Goal: Transaction & Acquisition: Complete application form

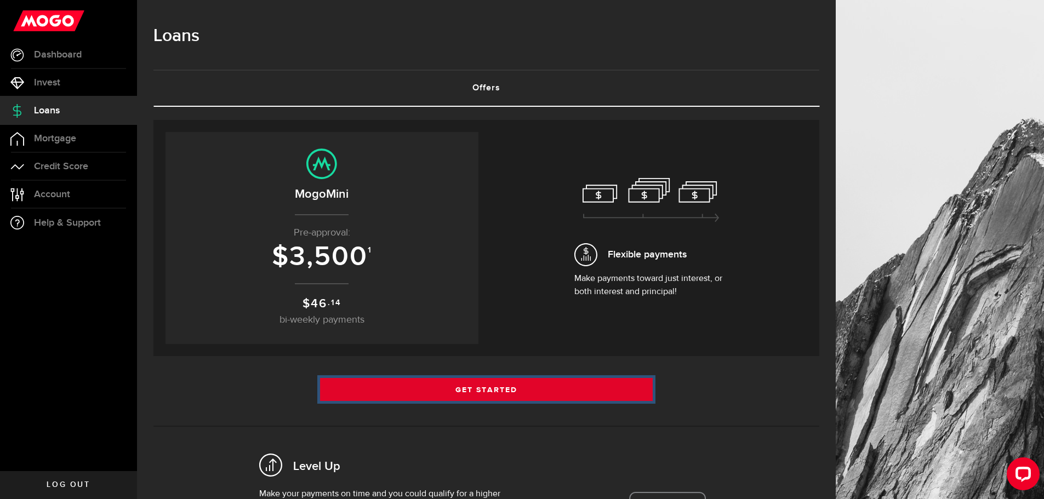
click at [518, 387] on link "Get Started" at bounding box center [486, 389] width 333 height 23
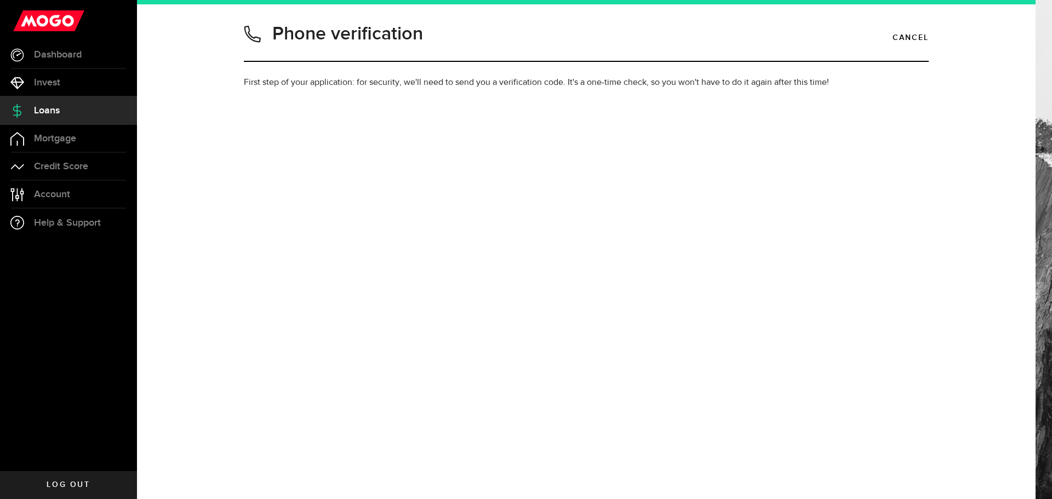
type input "7808309056"
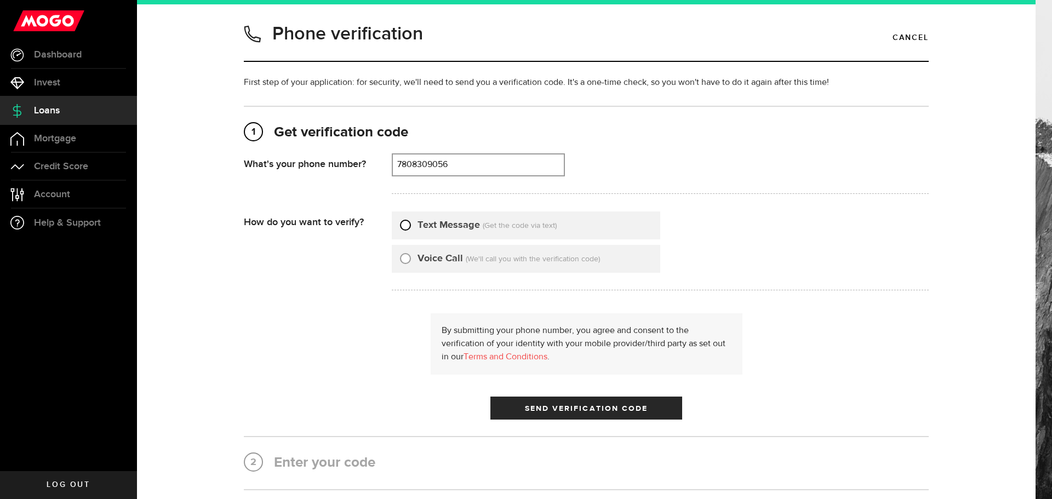
click at [400, 227] on input "Text Message" at bounding box center [405, 223] width 11 height 11
radio input "true"
click at [592, 409] on span "Send Verification Code" at bounding box center [586, 409] width 123 height 8
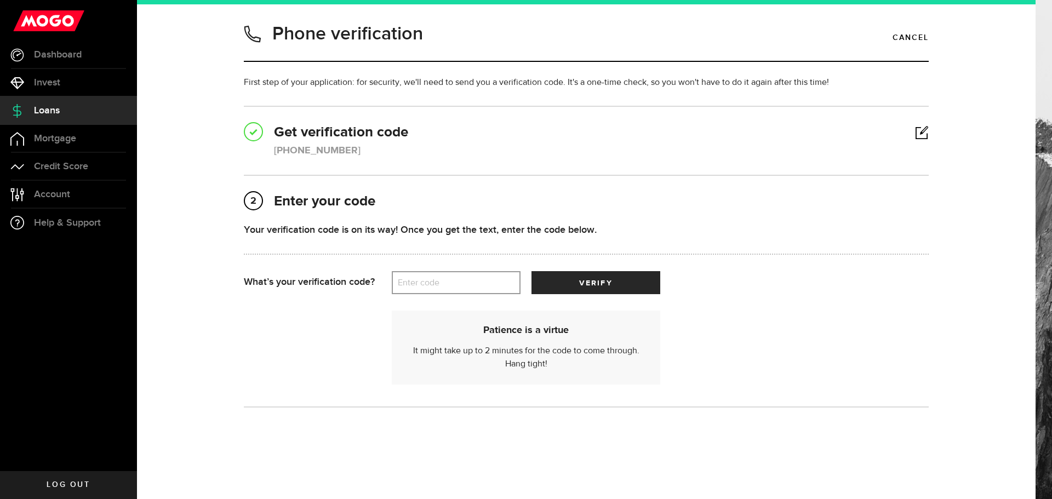
click at [419, 286] on label "Enter code" at bounding box center [456, 283] width 129 height 22
click at [419, 286] on input "Enter code" at bounding box center [456, 282] width 129 height 23
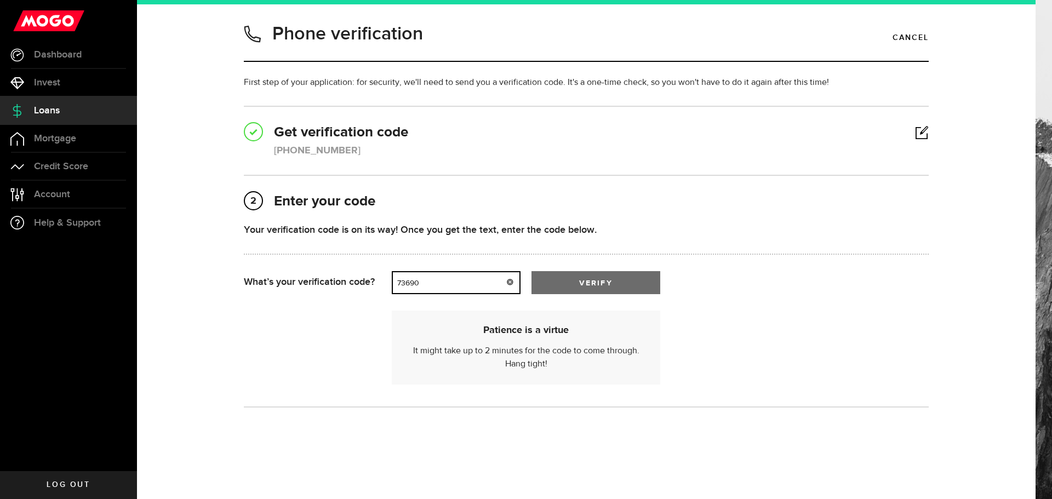
type input "73690"
click at [616, 289] on button "verify" at bounding box center [596, 282] width 129 height 23
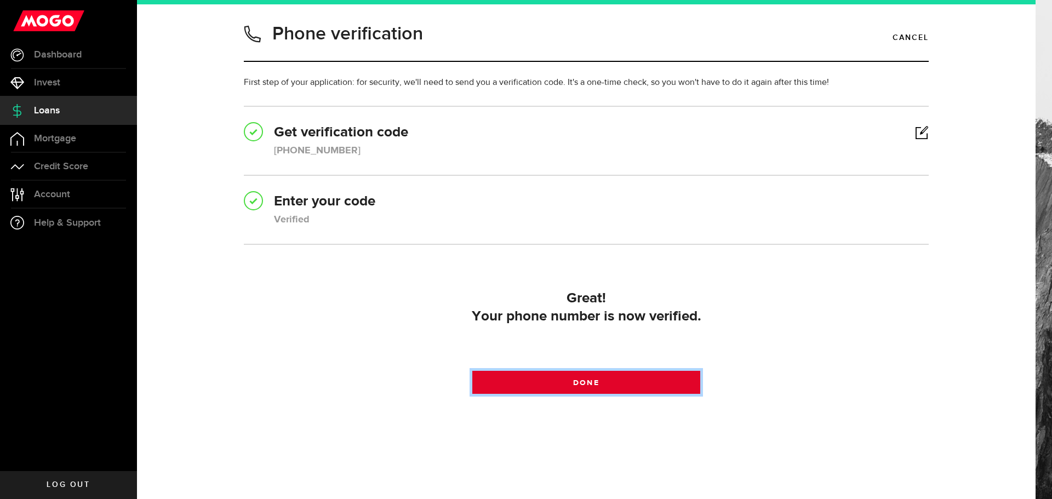
click at [597, 390] on link "Done" at bounding box center [586, 382] width 229 height 23
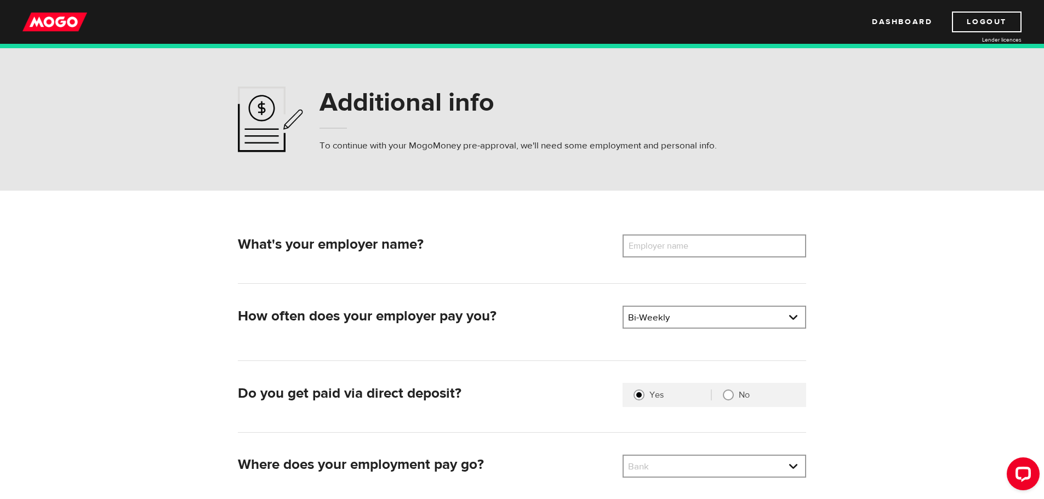
click at [657, 247] on label "Employer name" at bounding box center [667, 246] width 88 height 23
click at [657, 247] on input "Employer name" at bounding box center [715, 246] width 184 height 23
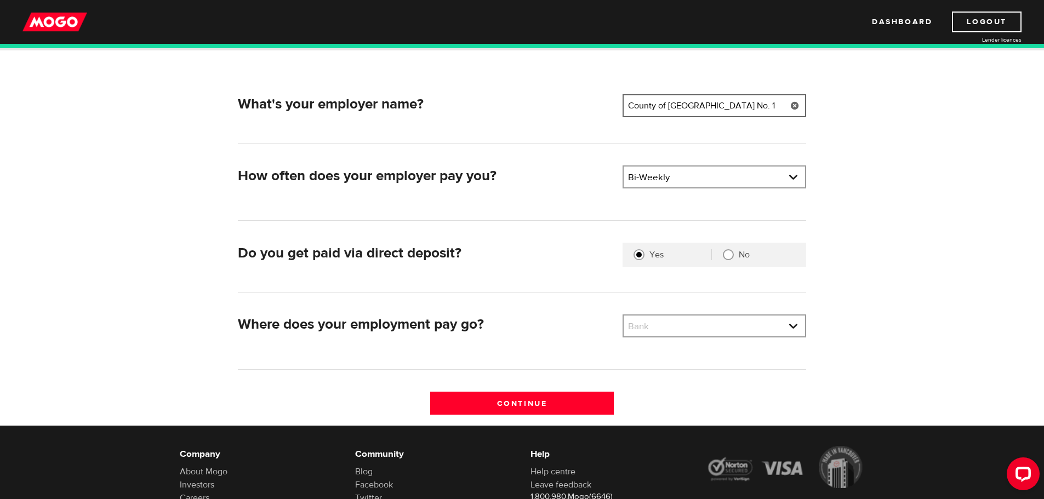
scroll to position [156, 0]
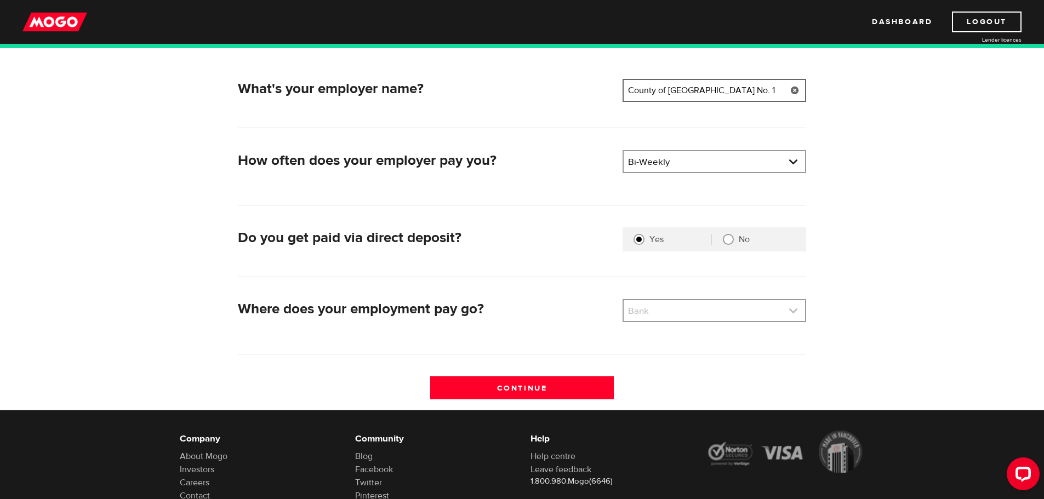
type input "County of Grande Prairie No. 1"
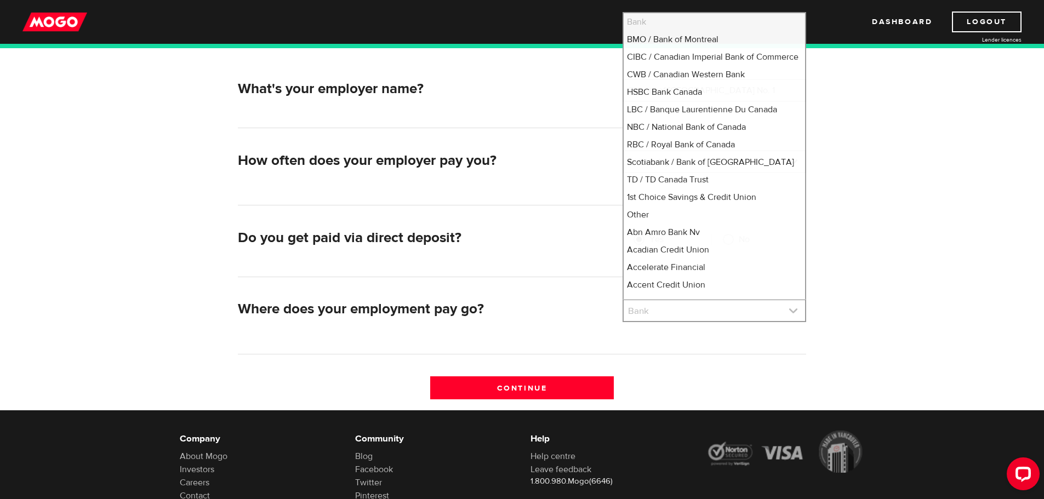
click at [794, 312] on link at bounding box center [714, 310] width 181 height 21
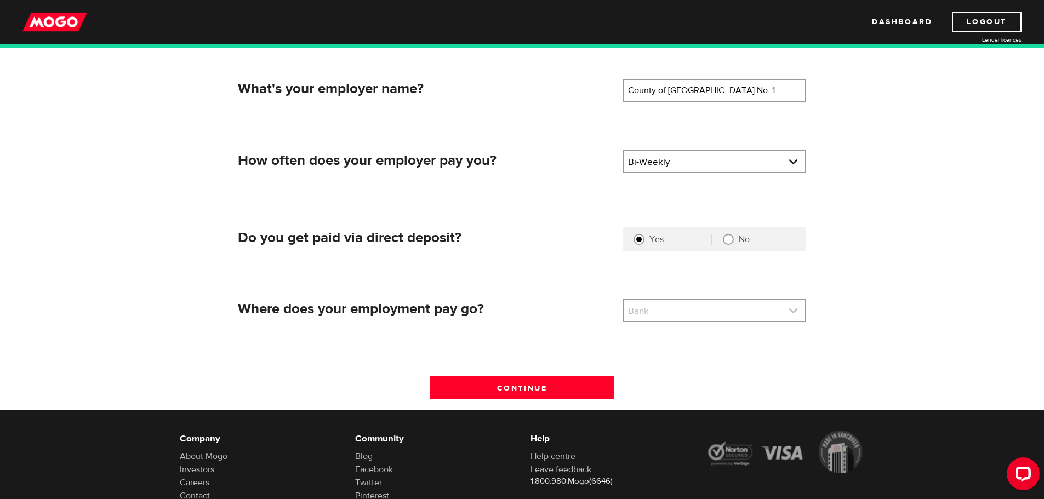
click at [794, 312] on link at bounding box center [714, 310] width 181 height 21
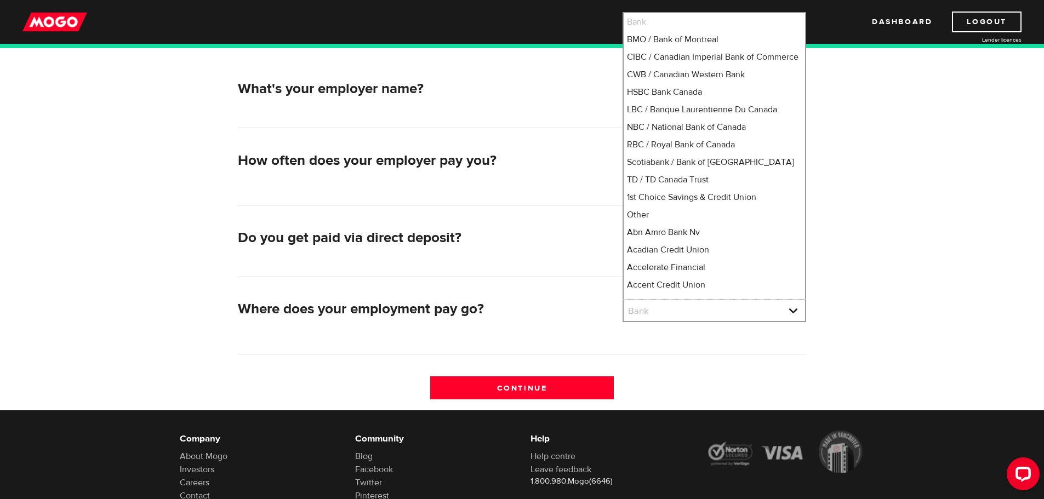
scroll to position [166, 0]
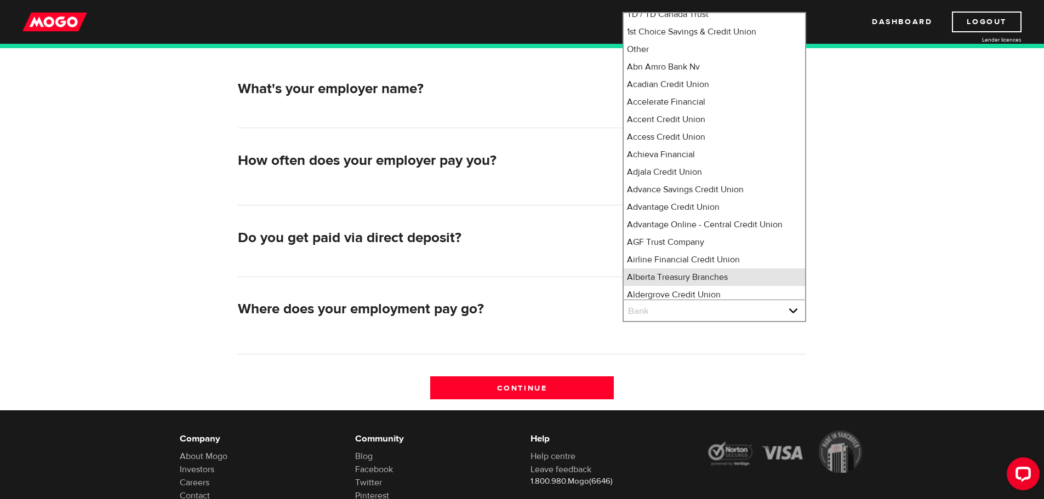
click at [756, 286] on li "Alberta Treasury Branches" at bounding box center [714, 278] width 181 height 18
select select "23"
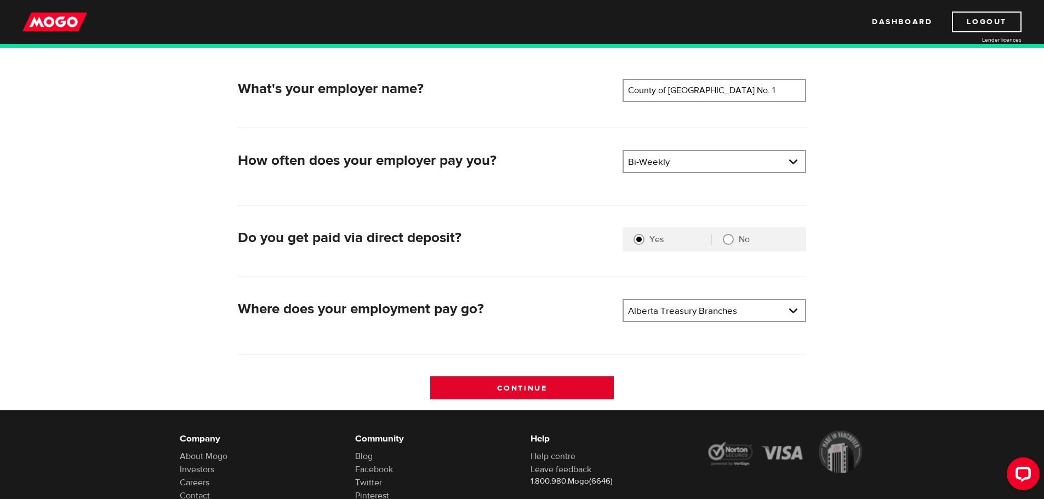
click at [529, 385] on input "Continue" at bounding box center [522, 388] width 184 height 23
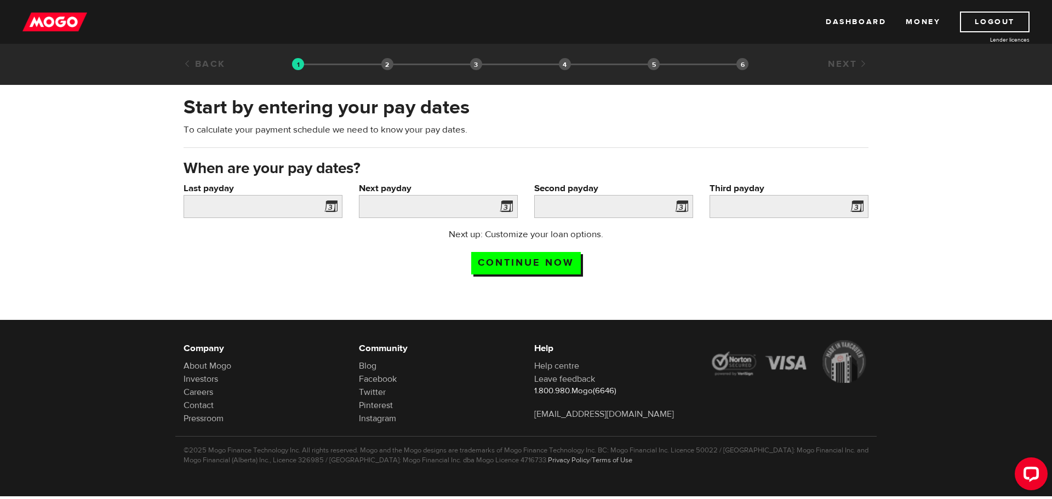
click at [329, 206] on span at bounding box center [329, 208] width 16 height 18
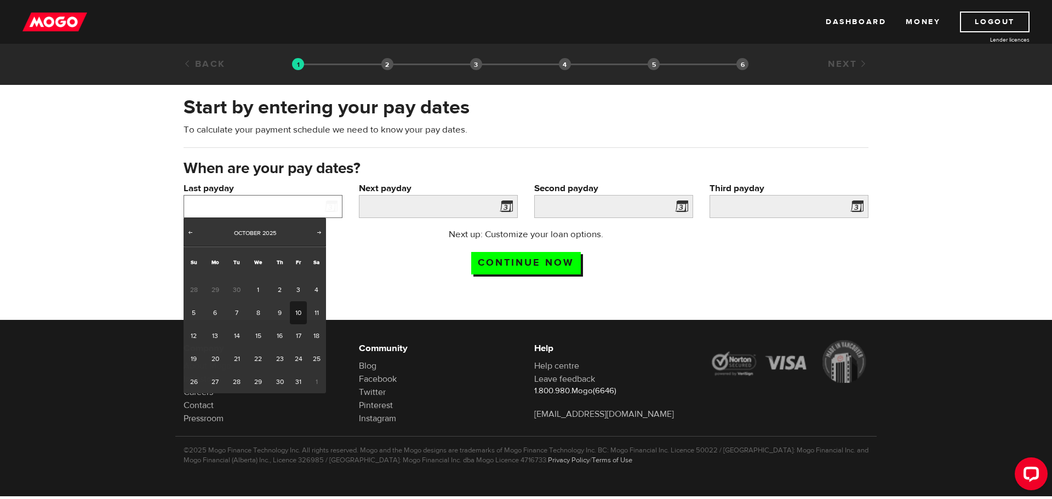
click at [305, 207] on input "Last payday" at bounding box center [263, 206] width 159 height 23
click at [296, 289] on link "3" at bounding box center [298, 289] width 17 height 23
type input "2025/10/03"
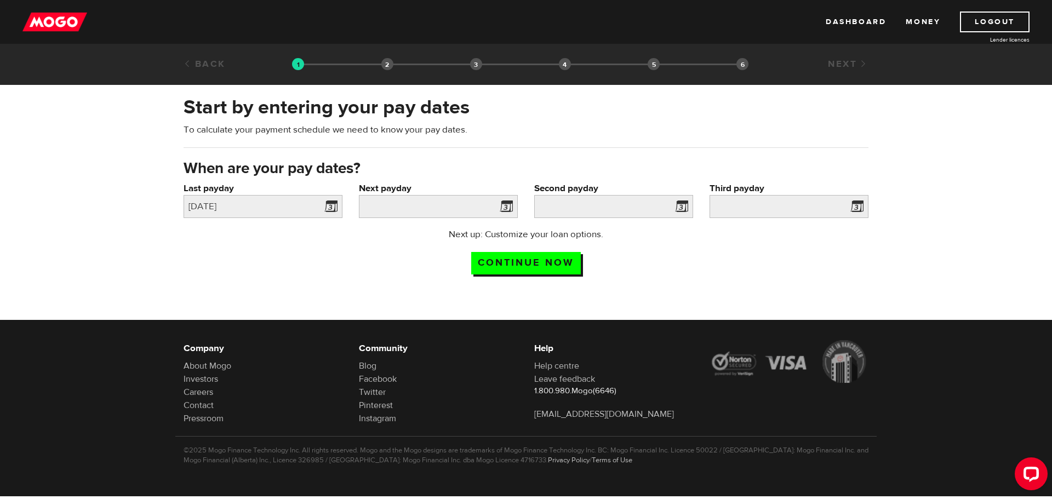
click at [507, 207] on span at bounding box center [504, 208] width 16 height 18
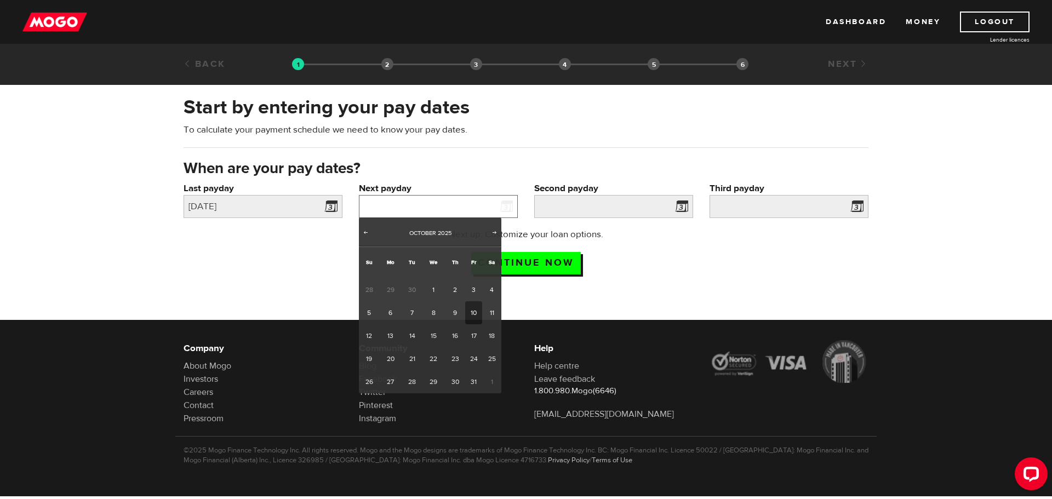
click at [465, 203] on input "Next payday" at bounding box center [438, 206] width 159 height 23
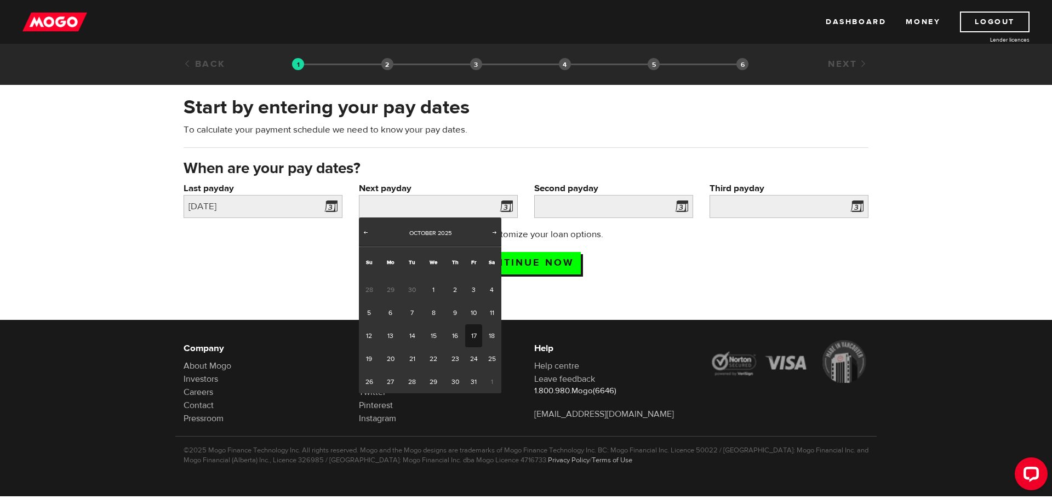
click at [475, 338] on link "17" at bounding box center [473, 335] width 17 height 23
type input "2025/10/17"
type input "2025/10/31"
type input "2025/11/14"
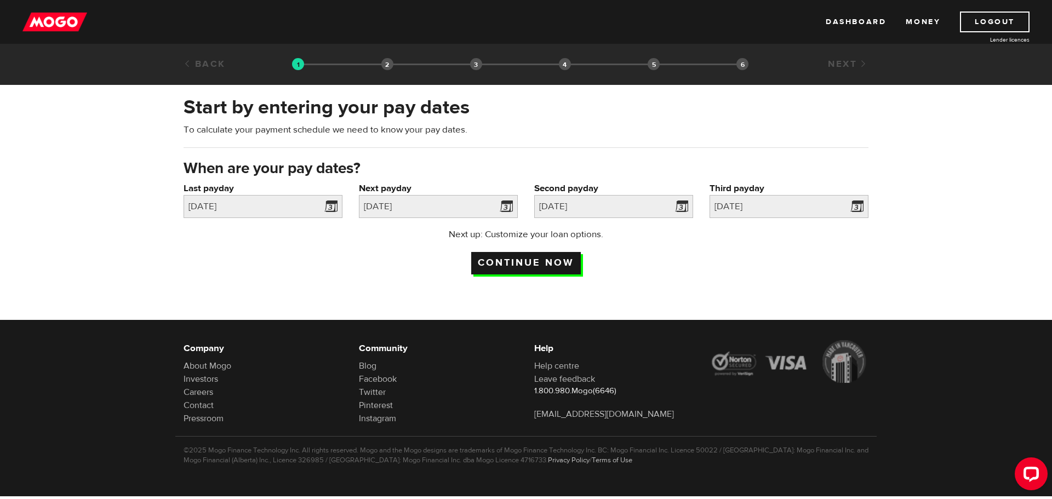
click at [549, 262] on input "Continue now" at bounding box center [526, 263] width 110 height 22
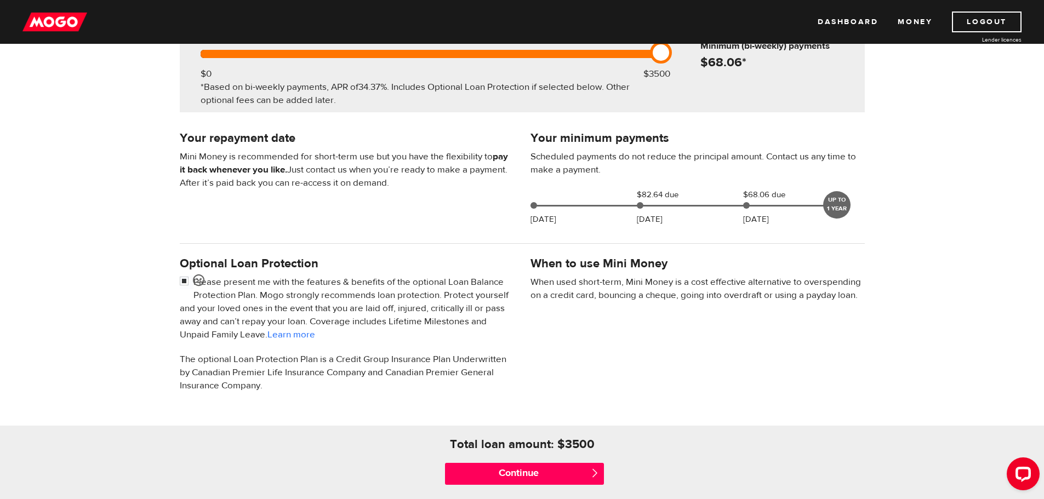
scroll to position [176, 0]
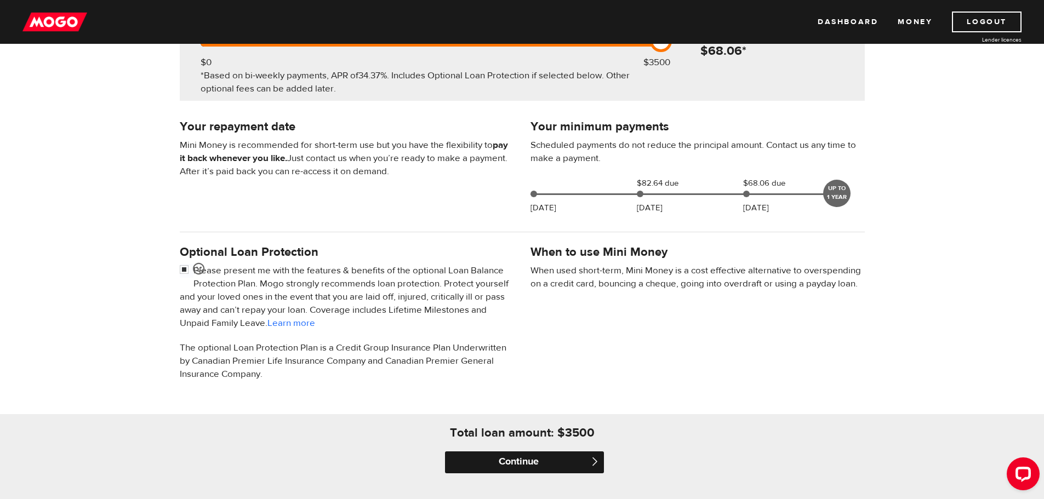
click at [585, 464] on input "Continue" at bounding box center [524, 463] width 159 height 22
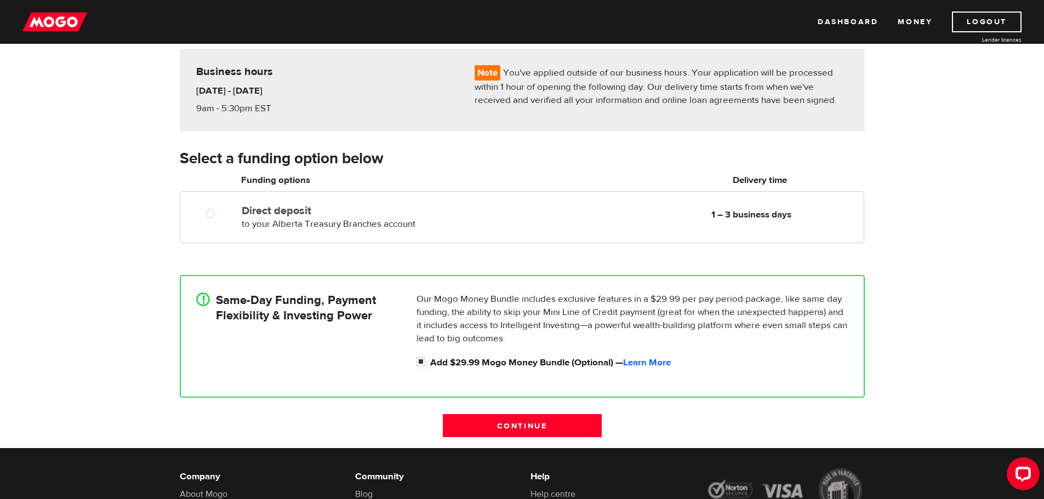
scroll to position [32, 0]
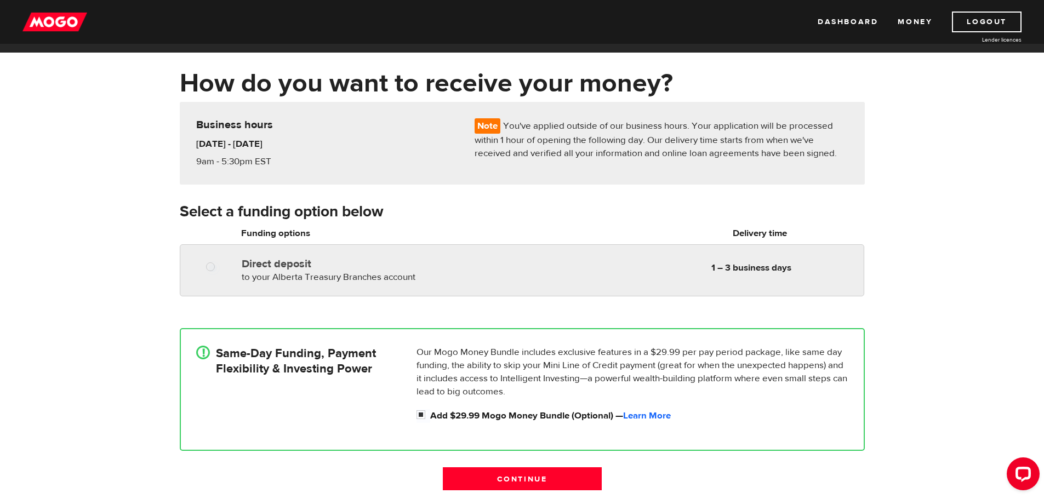
radio input "true"
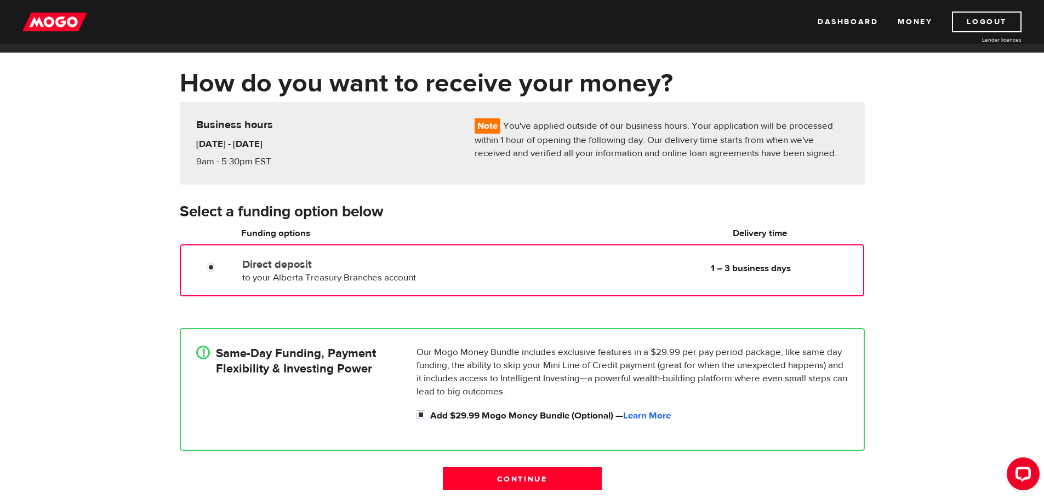
click at [203, 266] on div at bounding box center [215, 269] width 66 height 14
click at [203, 269] on div at bounding box center [215, 269] width 66 height 14
click at [214, 265] on input "Direct deposit" at bounding box center [214, 269] width 14 height 14
click at [231, 301] on form "Select a funding option below Oops! Please review the areas highlighted below a…" at bounding box center [522, 351] width 685 height 300
click at [209, 266] on input "Direct deposit" at bounding box center [214, 269] width 14 height 14
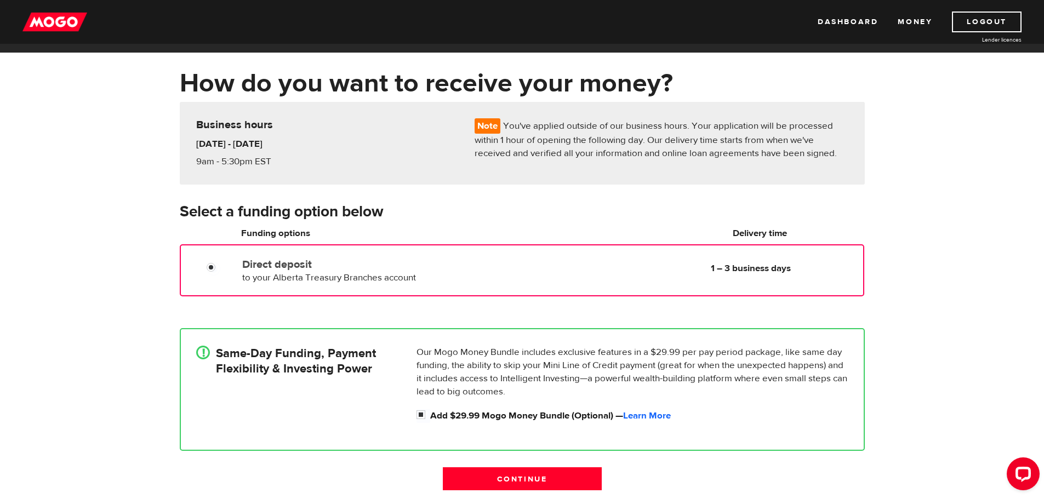
click at [153, 250] on div "How do you want to receive your money? Note You've applied outside of our busin…" at bounding box center [522, 284] width 1044 height 434
click at [104, 182] on div "How do you want to receive your money? Note You've applied outside of our busin…" at bounding box center [522, 284] width 1044 height 434
click at [212, 267] on input "Direct deposit" at bounding box center [214, 269] width 14 height 14
click at [528, 480] on input "Continue" at bounding box center [522, 478] width 159 height 23
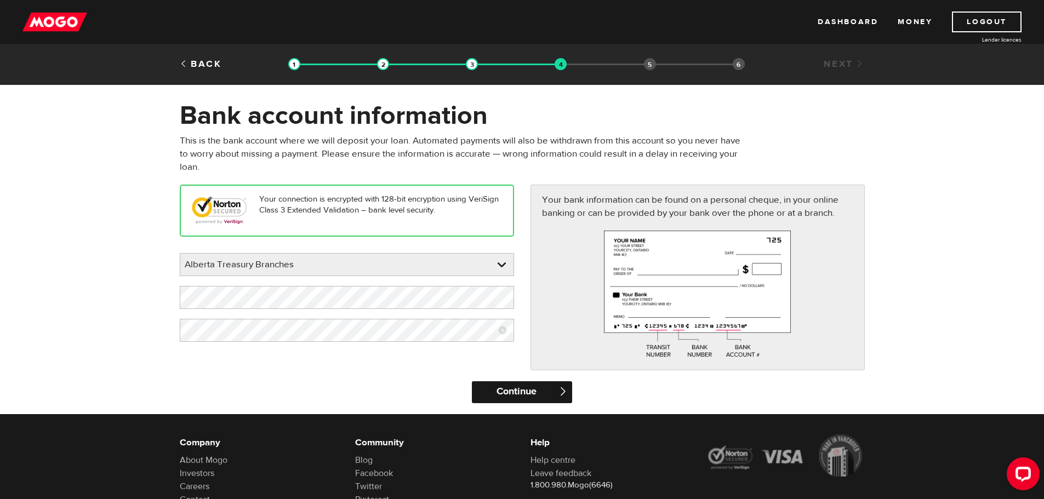
click at [552, 390] on input "Continue" at bounding box center [522, 392] width 100 height 22
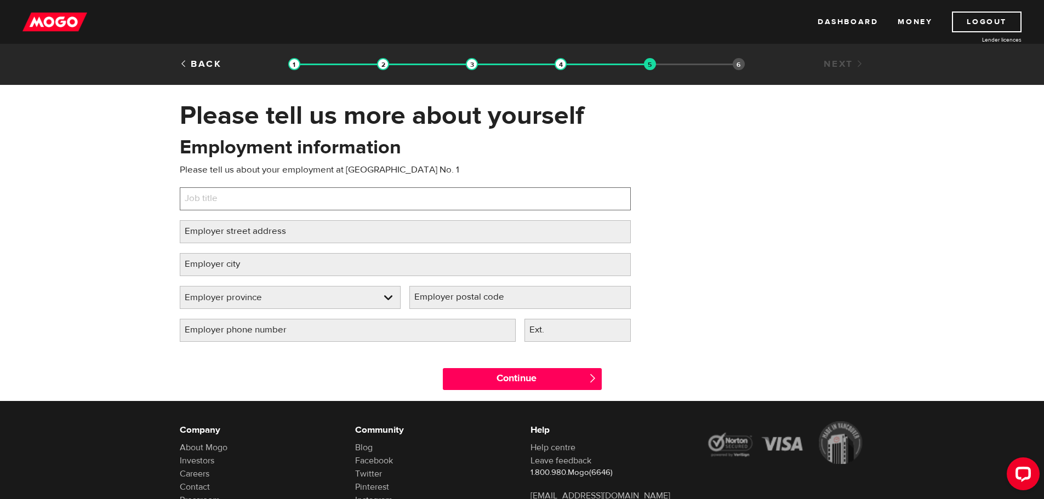
click at [360, 198] on input "Job title" at bounding box center [405, 198] width 451 height 23
type input "Area Grader Operator"
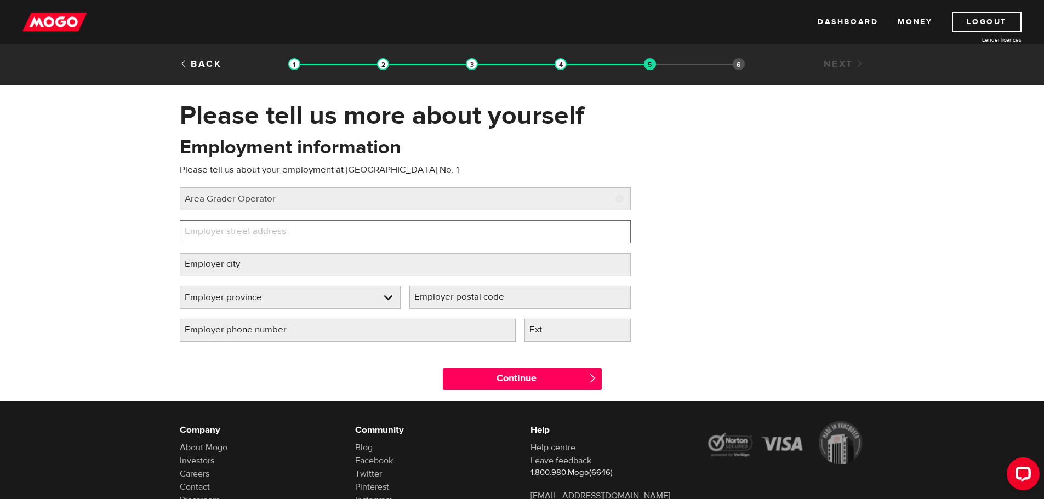
click at [312, 236] on input "Employer street address" at bounding box center [405, 231] width 451 height 23
click at [312, 236] on input "10001 84" at bounding box center [405, 231] width 451 height 23
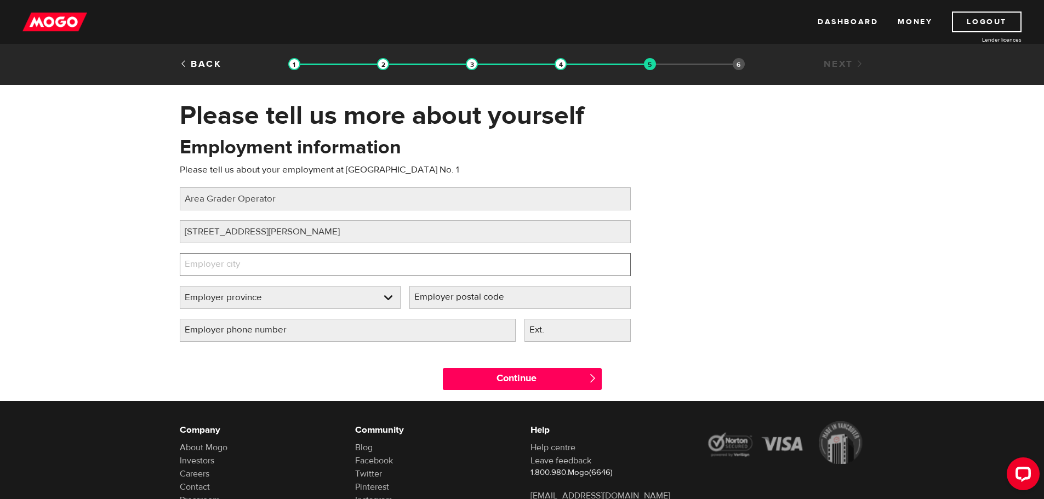
click at [303, 260] on input "Employer city" at bounding box center [405, 264] width 451 height 23
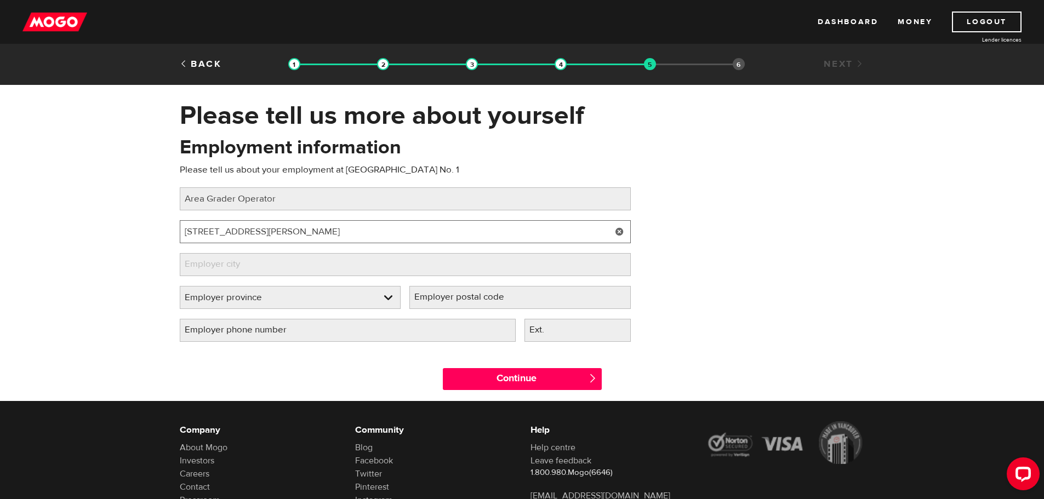
click at [356, 226] on input "10001 84 Ave Clairmont, AB T8X5B2" at bounding box center [405, 231] width 451 height 23
type input "10001 84 Ave"
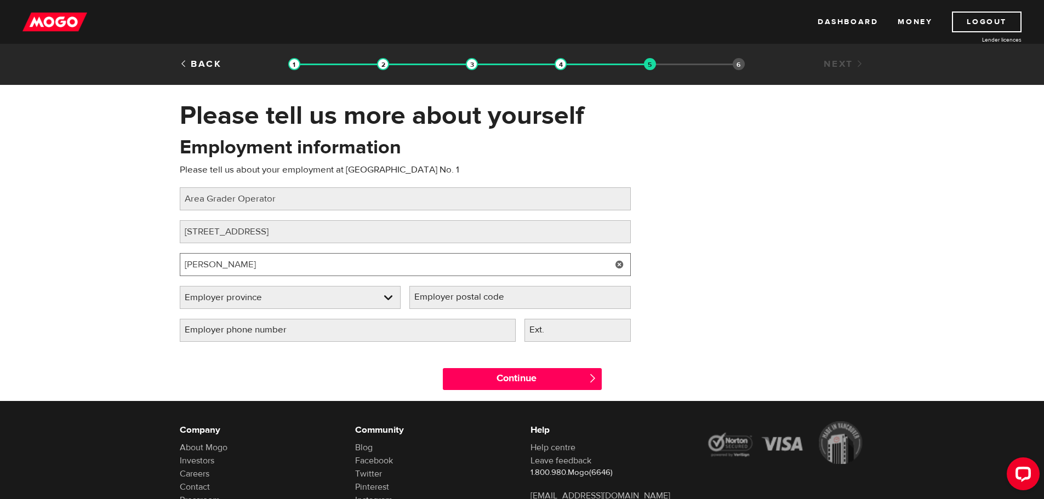
type input "CLAIRMONT"
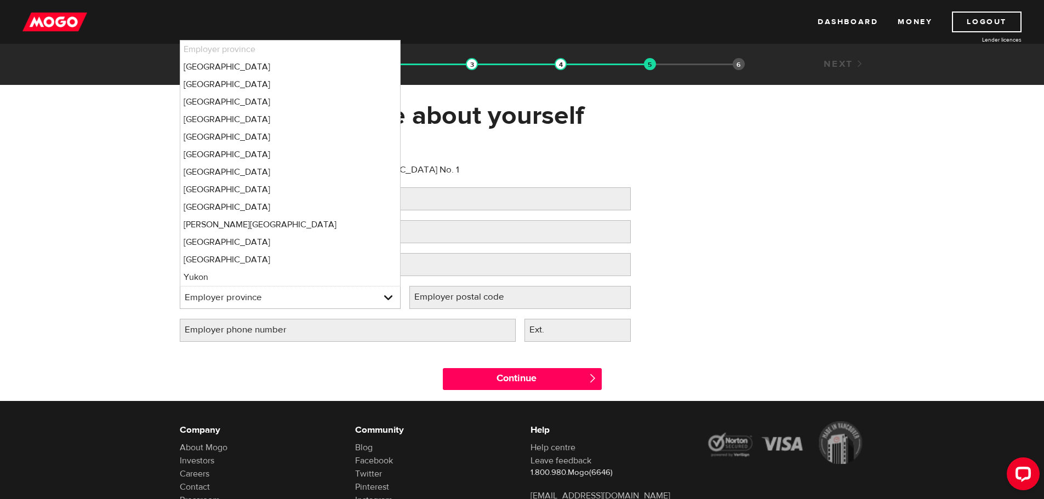
select select "AB"
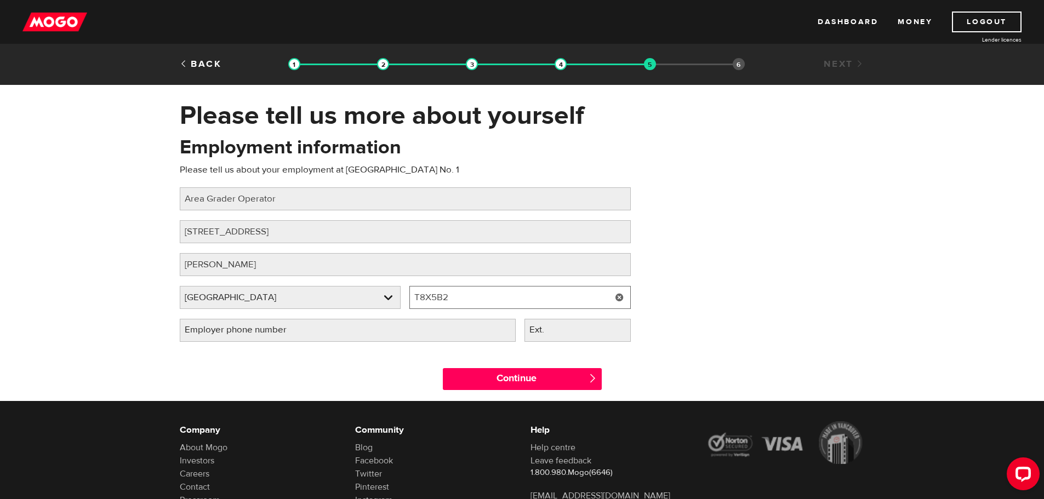
type input "T8X5B2"
click at [248, 335] on label "Employer phone number" at bounding box center [244, 330] width 129 height 22
click at [248, 335] on input "Employer phone number" at bounding box center [348, 330] width 336 height 23
type input "(780) 532-9722"
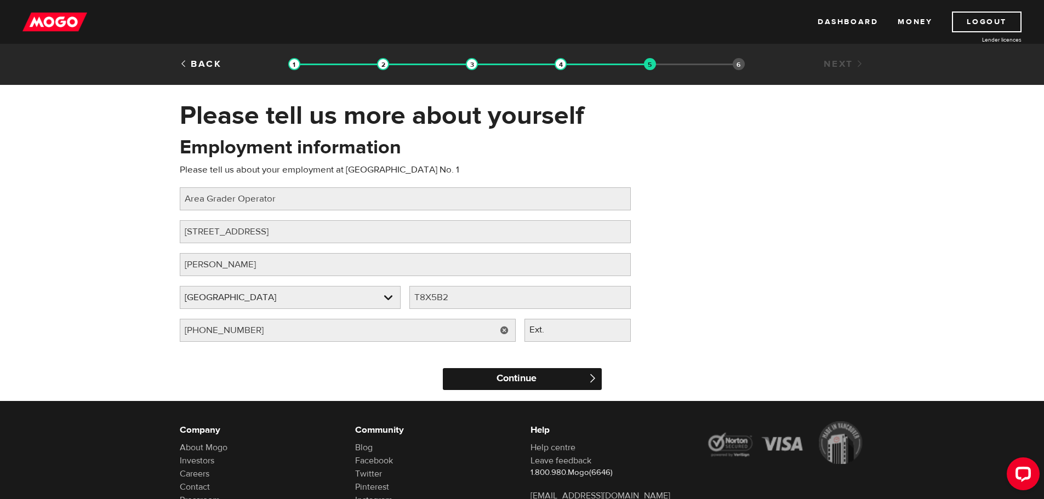
click at [559, 381] on input "Continue" at bounding box center [522, 379] width 159 height 22
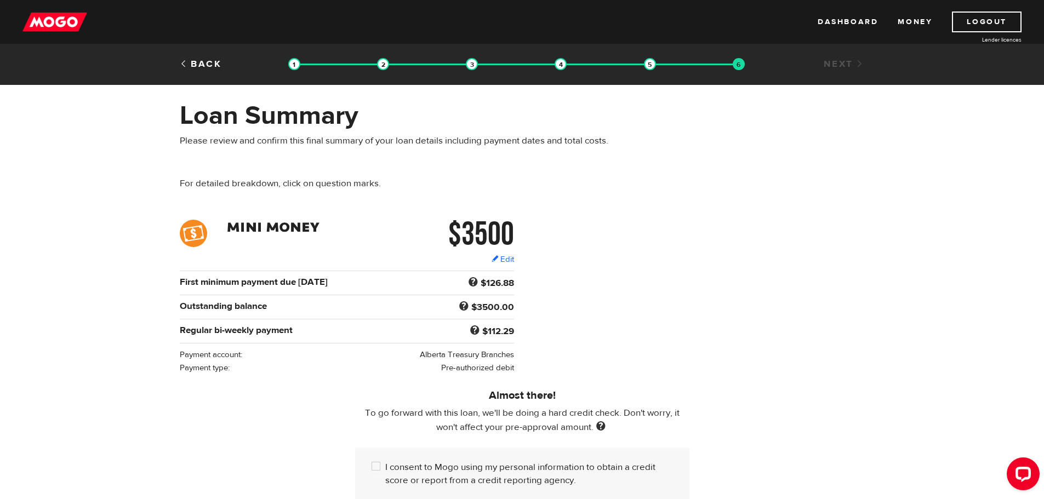
click at [876, 350] on form "$3500 Edit $3500 Regular bi-weekly payment $112.29 First minimum payment due [D…" at bounding box center [522, 398] width 1044 height 356
click at [505, 260] on link "Edit" at bounding box center [503, 260] width 22 height 12
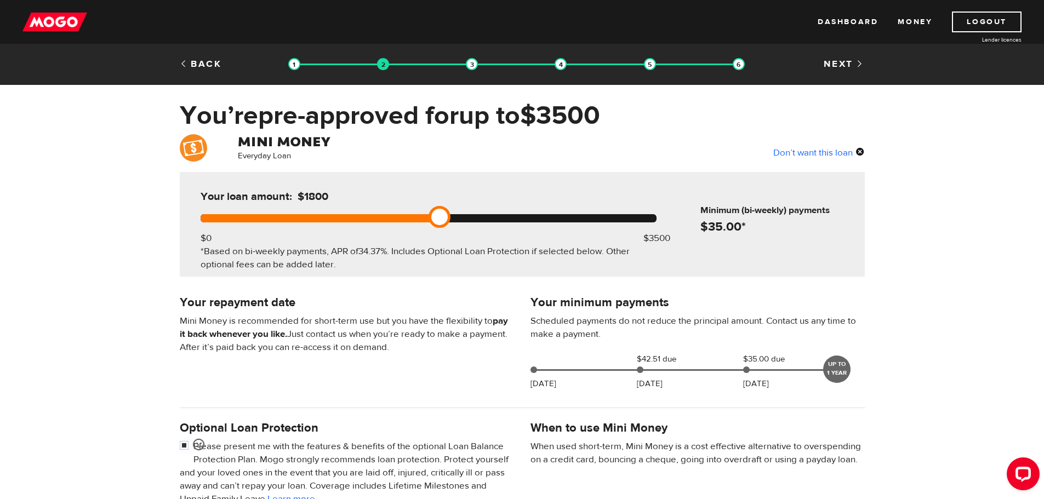
drag, startPoint x: 659, startPoint y: 220, endPoint x: 436, endPoint y: 249, distance: 224.4
click at [436, 249] on div "Your loan amount: $1800 $0 $3500 *Based on bi-weekly payments, APR of 34.37% . …" at bounding box center [428, 224] width 489 height 105
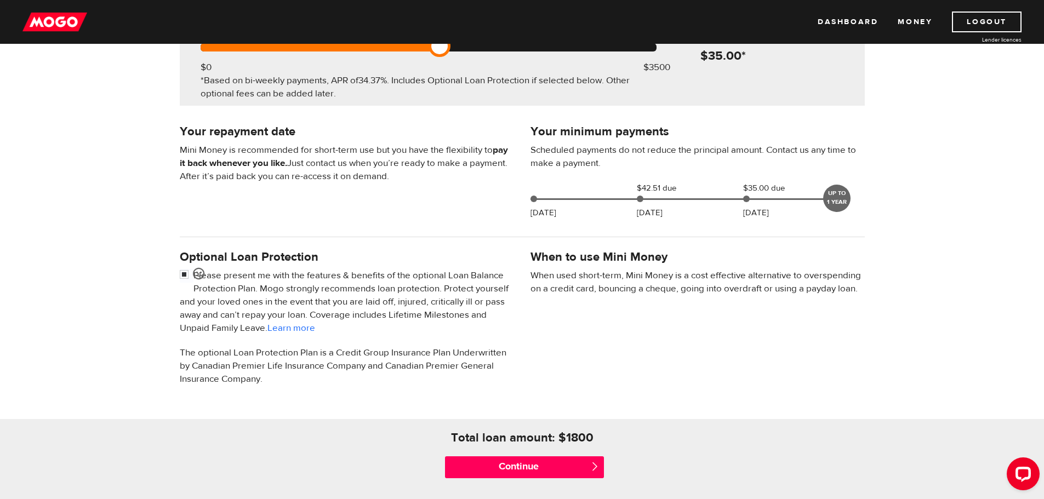
scroll to position [217, 0]
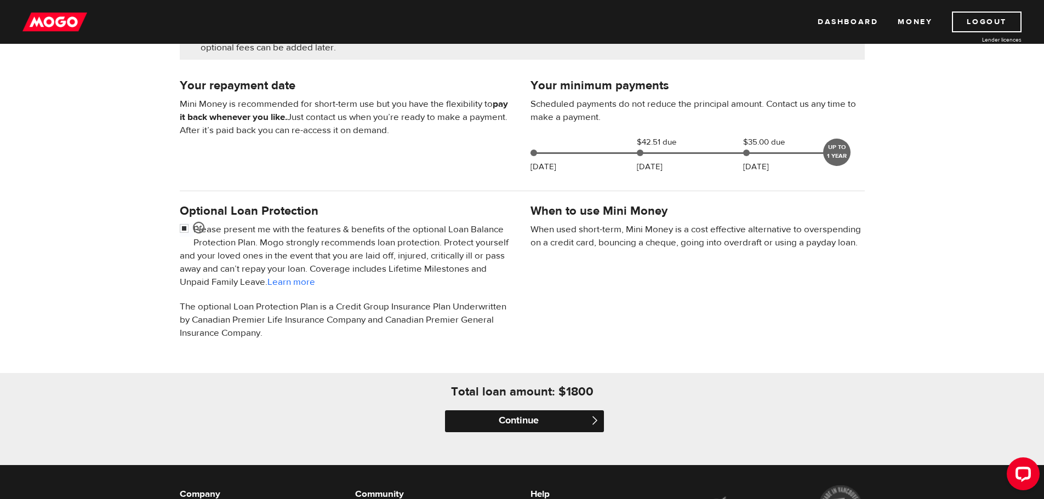
click at [577, 418] on input "Continue" at bounding box center [524, 421] width 159 height 22
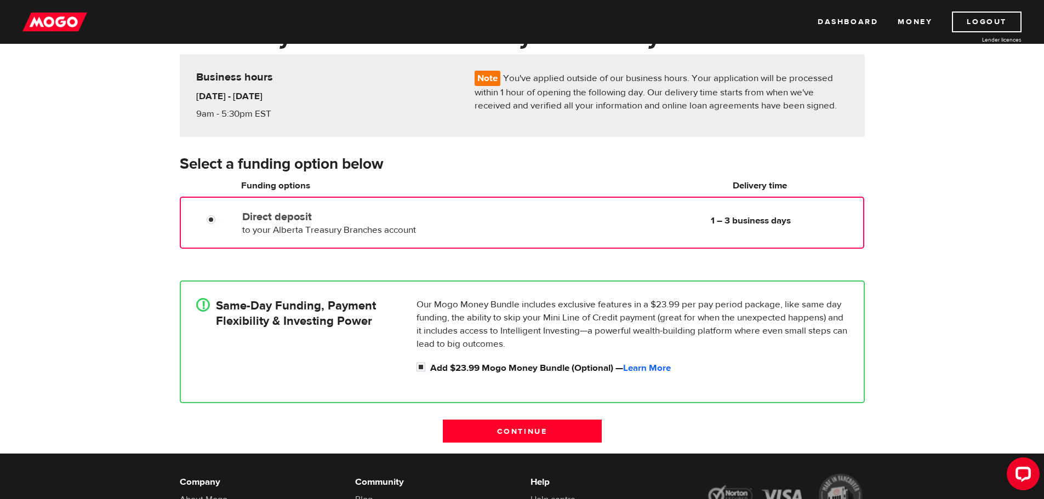
scroll to position [113, 0]
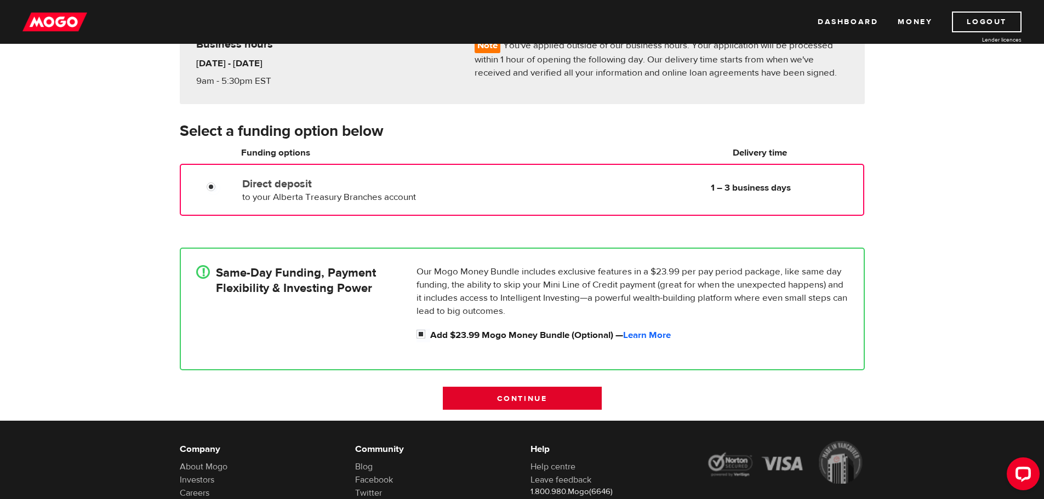
click at [571, 395] on input "Continue" at bounding box center [522, 398] width 159 height 23
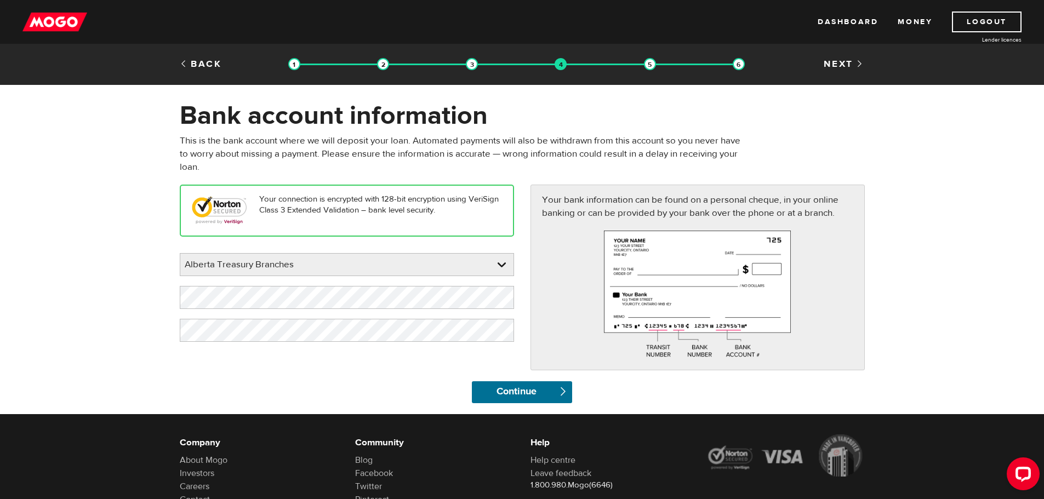
click at [571, 395] on input "Continue" at bounding box center [522, 392] width 100 height 22
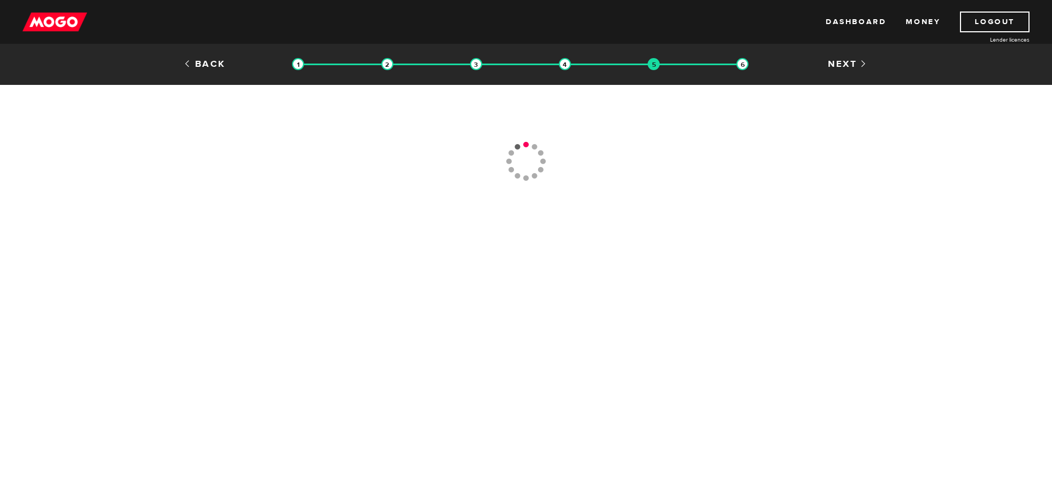
type input "(780) 532-9722"
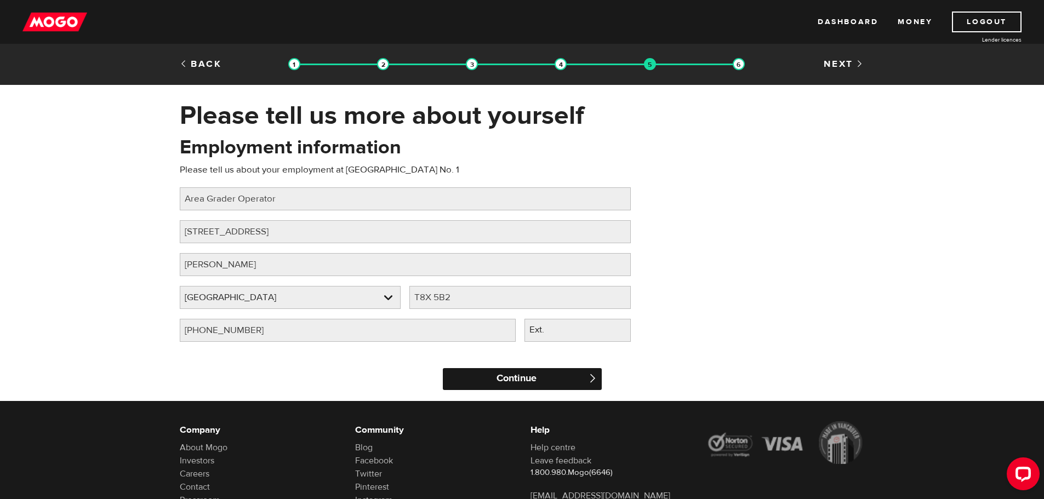
click at [543, 372] on input "Continue" at bounding box center [522, 379] width 159 height 22
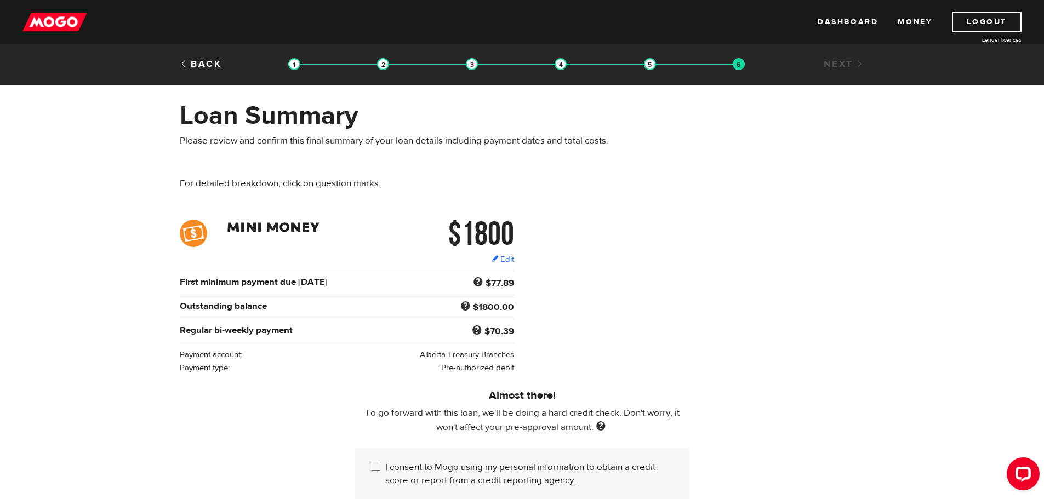
click at [378, 464] on input "I consent to Mogo using my personal information to obtain a credit score or rep…" at bounding box center [379, 468] width 14 height 14
checkbox input "true"
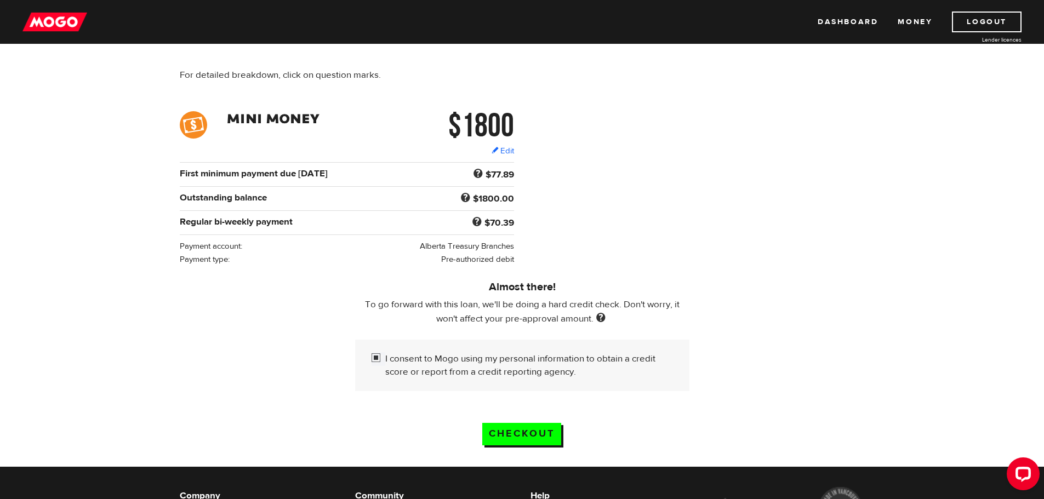
scroll to position [113, 0]
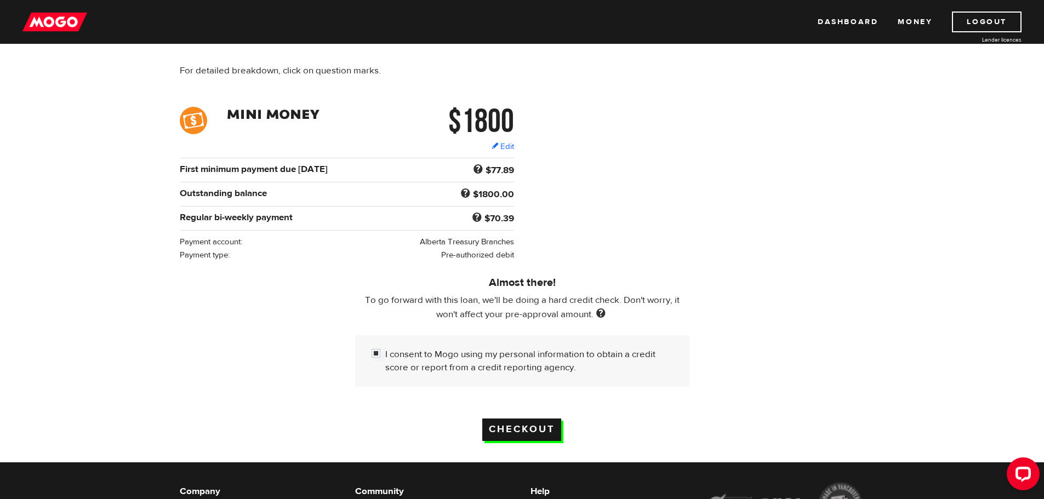
click at [526, 426] on input "Checkout" at bounding box center [521, 430] width 79 height 22
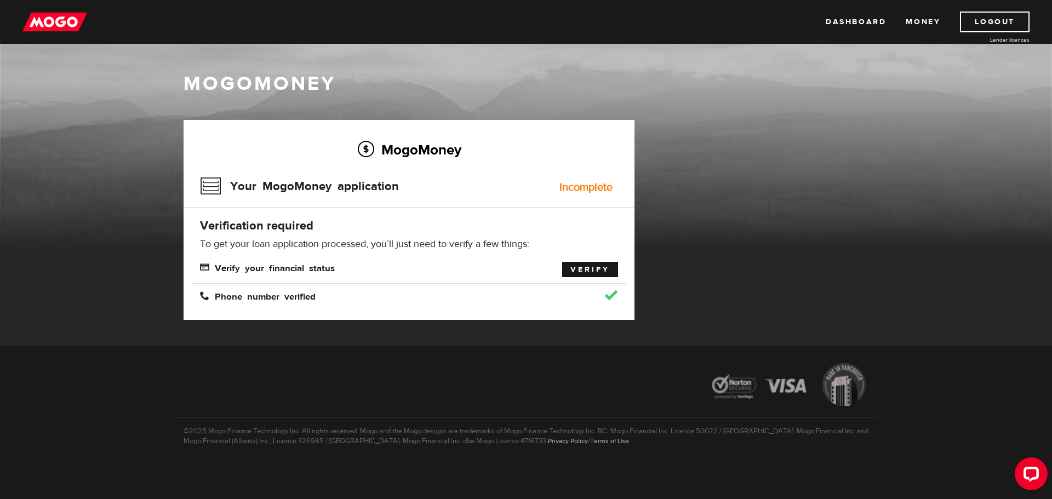
click at [599, 273] on link "Verify" at bounding box center [590, 269] width 56 height 15
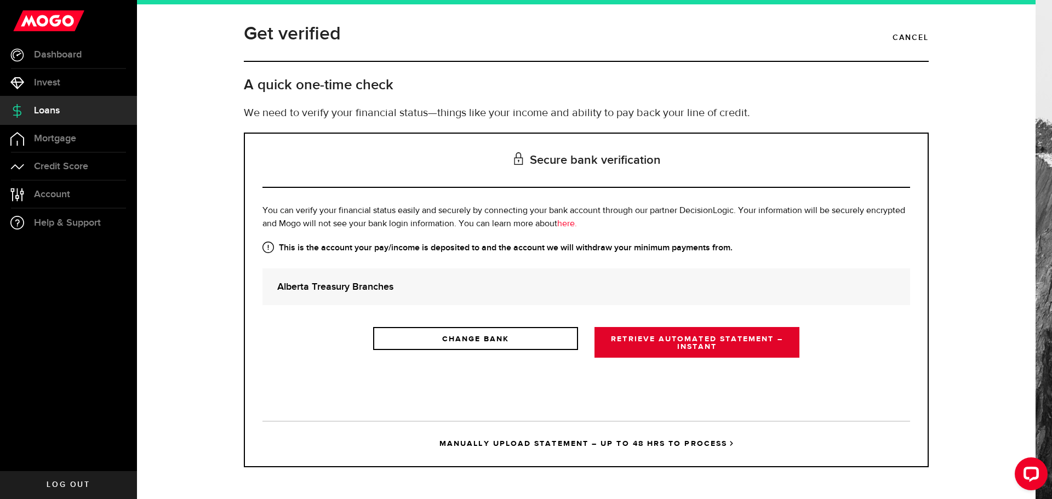
click at [731, 341] on link "RETRIEVE AUTOMATED STATEMENT – INSTANT" at bounding box center [697, 342] width 205 height 31
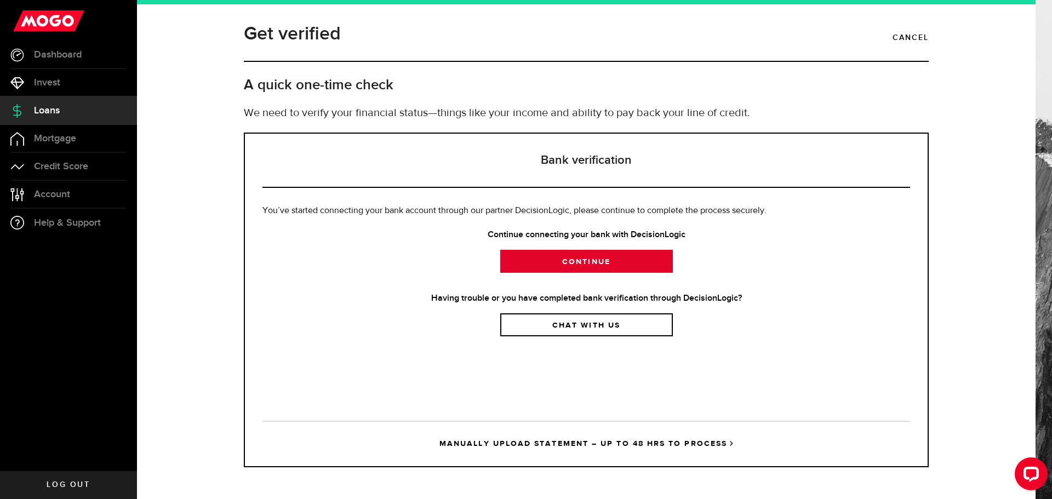
click at [607, 261] on link "Continue" at bounding box center [586, 261] width 173 height 23
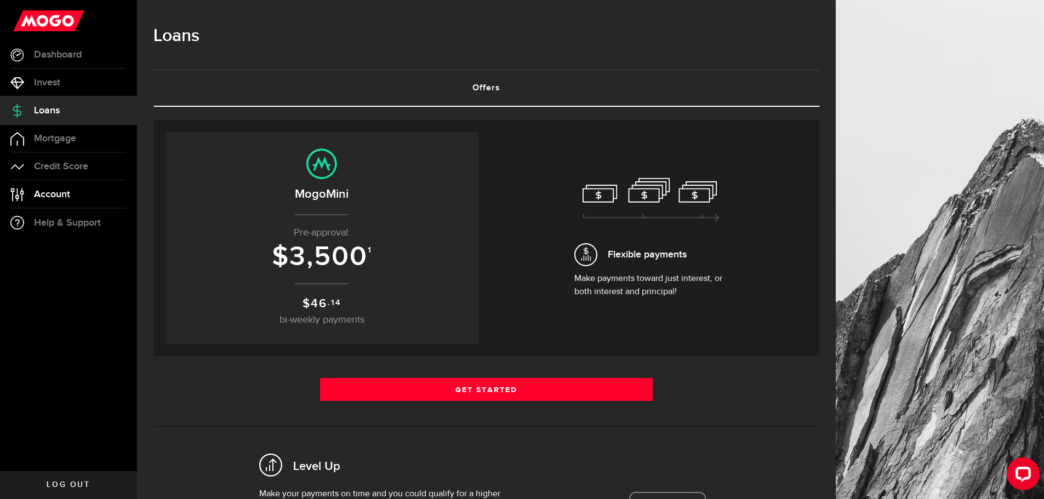
click at [63, 200] on link "Account Compte" at bounding box center [68, 194] width 137 height 27
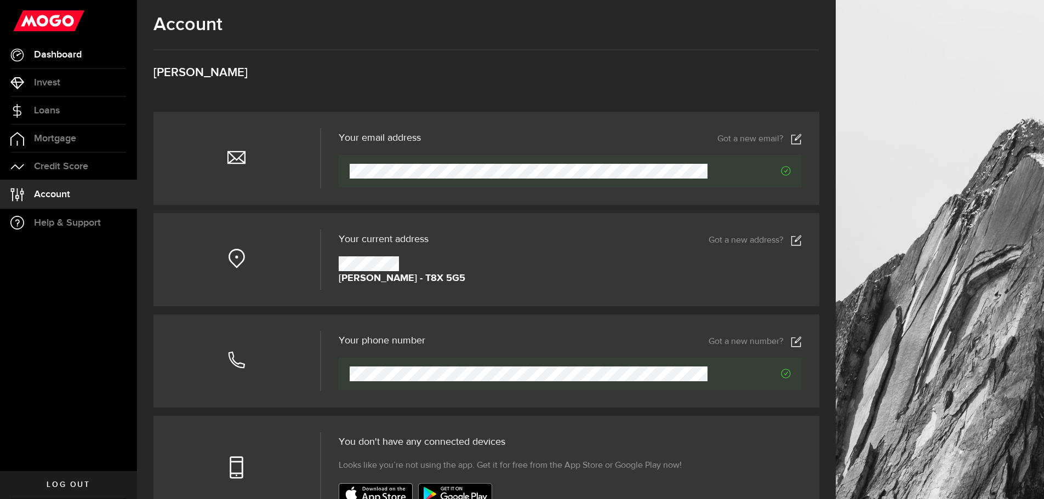
click at [53, 53] on span "Dashboard" at bounding box center [58, 55] width 48 height 10
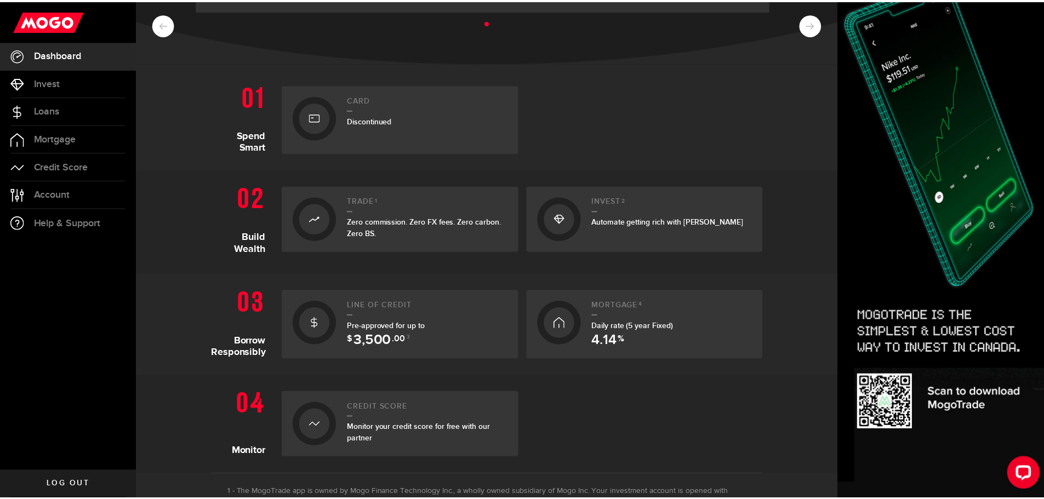
scroll to position [145, 0]
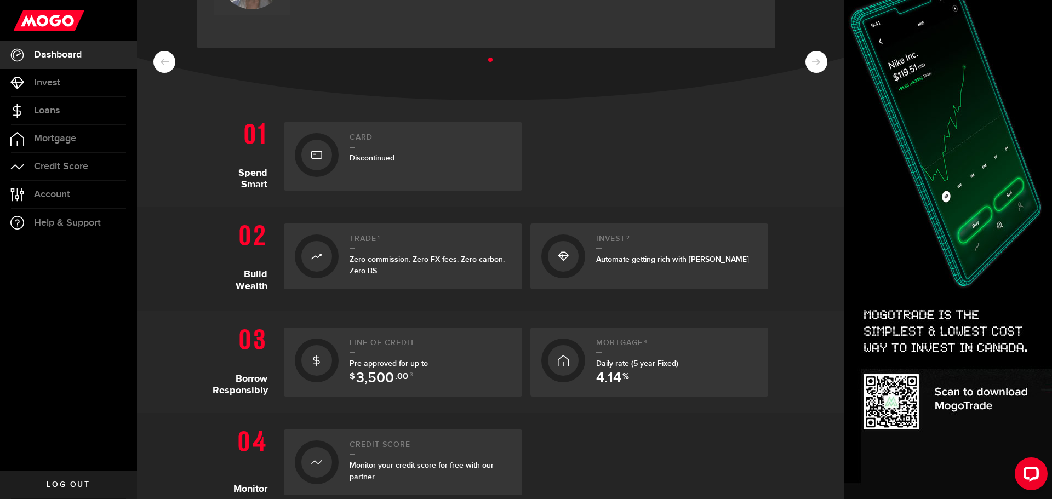
click at [376, 357] on div "Line of credit Pre-approved for up to $ 3,500 .00 3" at bounding box center [431, 362] width 162 height 47
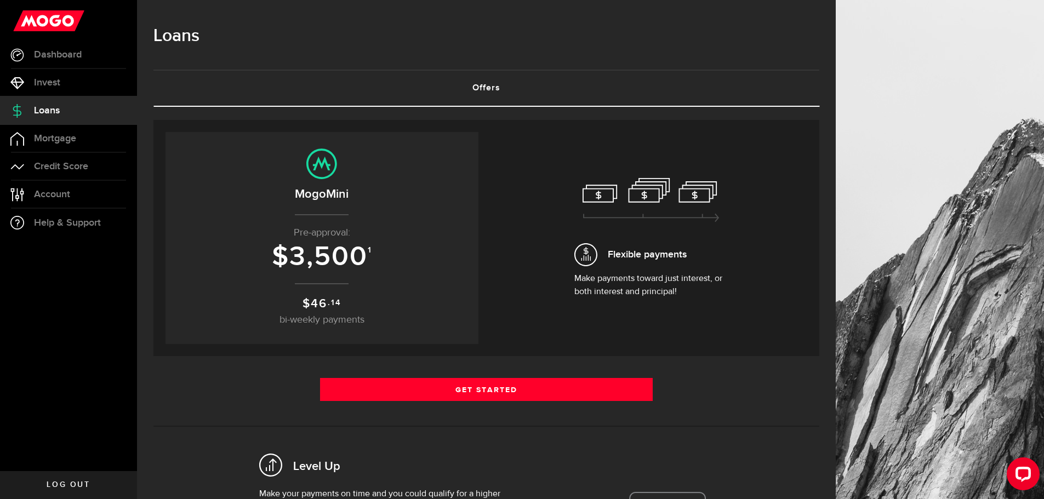
click at [624, 281] on p "Make payments toward just interest, or both interest and principal!" at bounding box center [650, 285] width 153 height 26
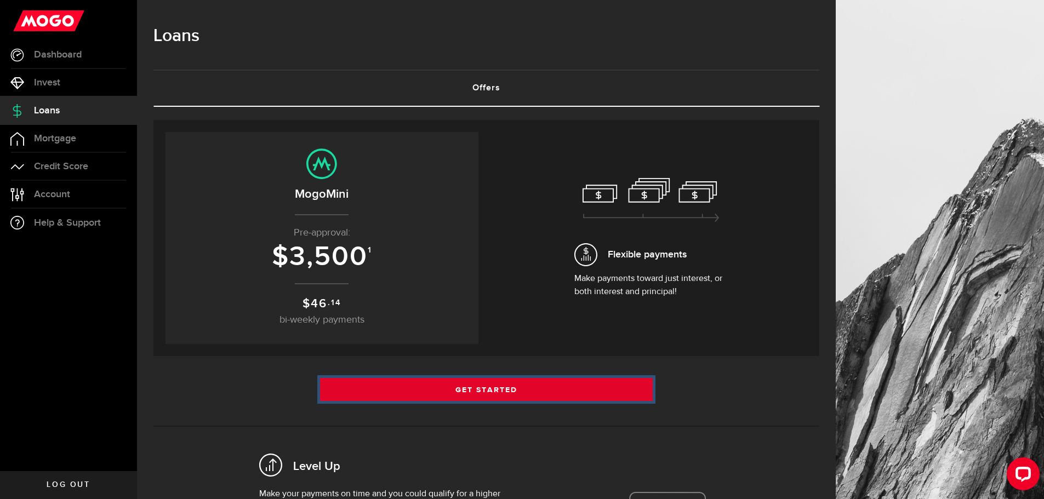
click at [520, 385] on link "Get Started" at bounding box center [486, 389] width 333 height 23
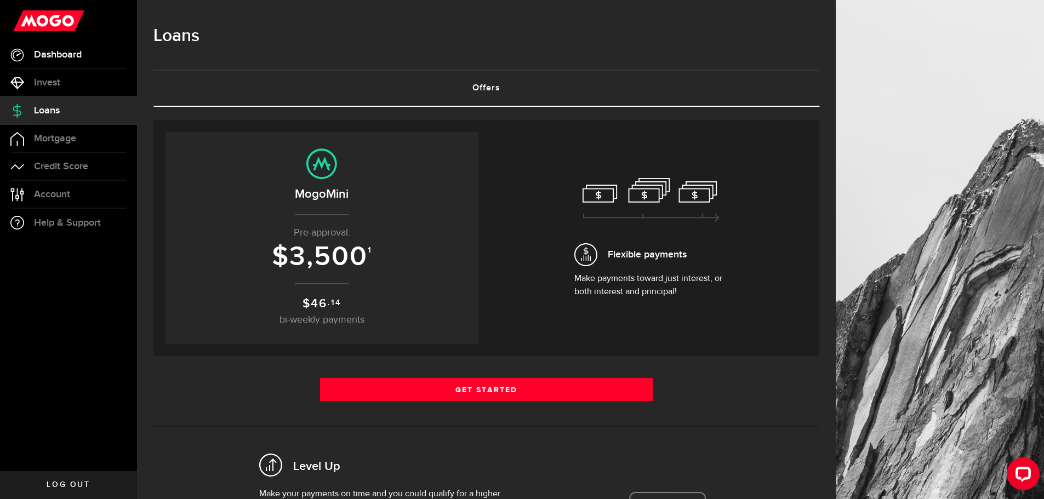
click at [49, 61] on link "Dashboard" at bounding box center [68, 54] width 137 height 27
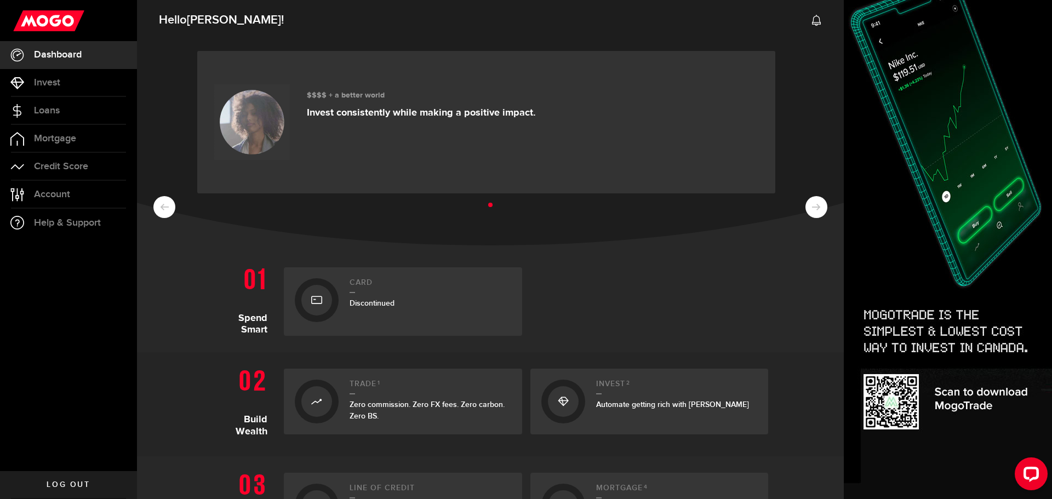
click at [461, 310] on div "Card Discontinued" at bounding box center [431, 301] width 162 height 47
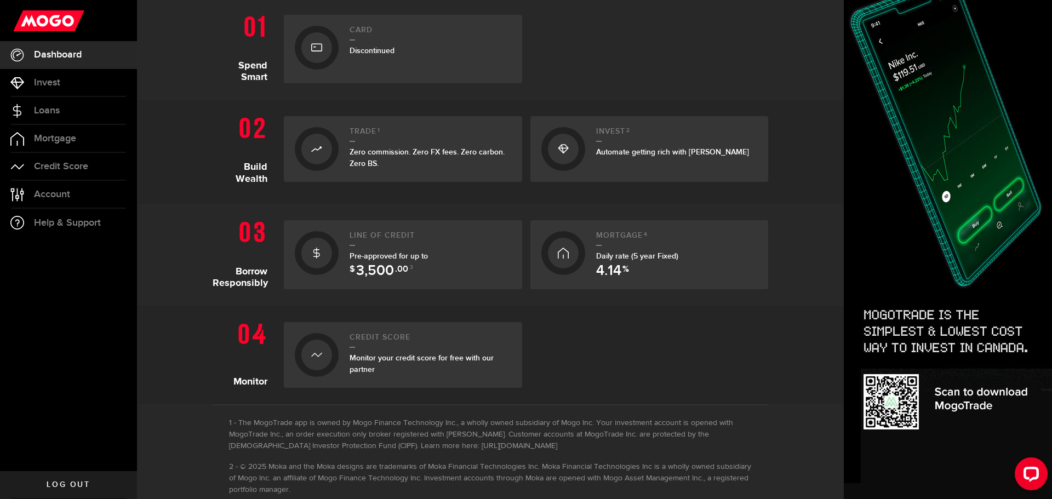
scroll to position [280, 0]
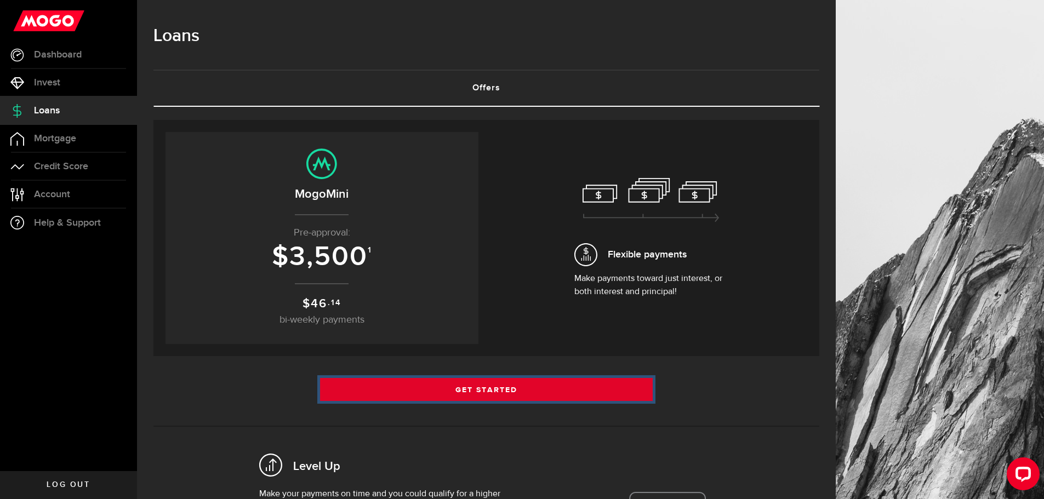
click at [501, 391] on link "Get Started" at bounding box center [486, 389] width 333 height 23
click at [497, 390] on link "Get Started" at bounding box center [486, 389] width 333 height 23
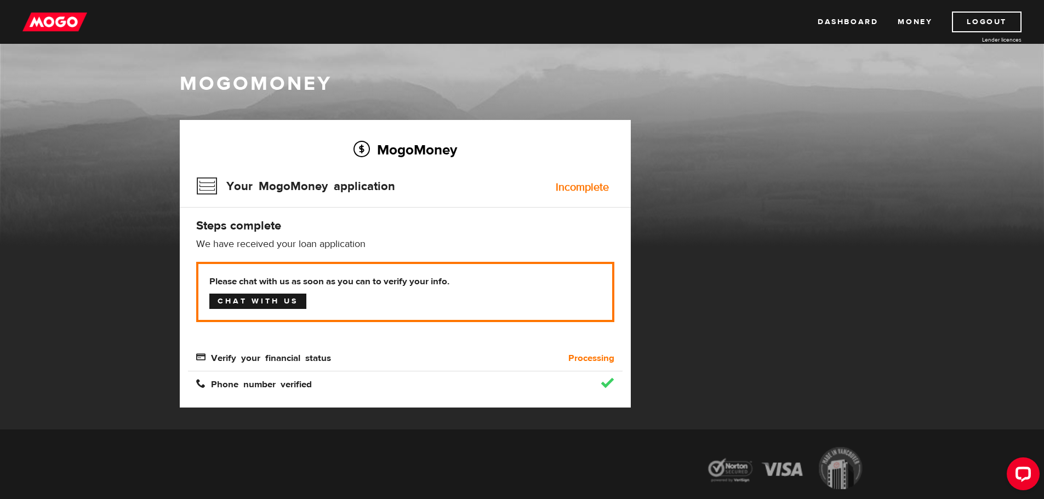
click at [254, 303] on link "Chat with us" at bounding box center [257, 301] width 97 height 15
click at [756, 340] on div "MogoMoney Your MogoMoney application Expired Your MogoMoney credit decision has…" at bounding box center [522, 275] width 701 height 310
click at [271, 358] on span "Verify your financial status" at bounding box center [263, 356] width 135 height 9
click at [201, 358] on span "Verify your financial status" at bounding box center [263, 356] width 135 height 9
click at [210, 185] on h3 "Your MogoMoney application" at bounding box center [295, 186] width 199 height 28
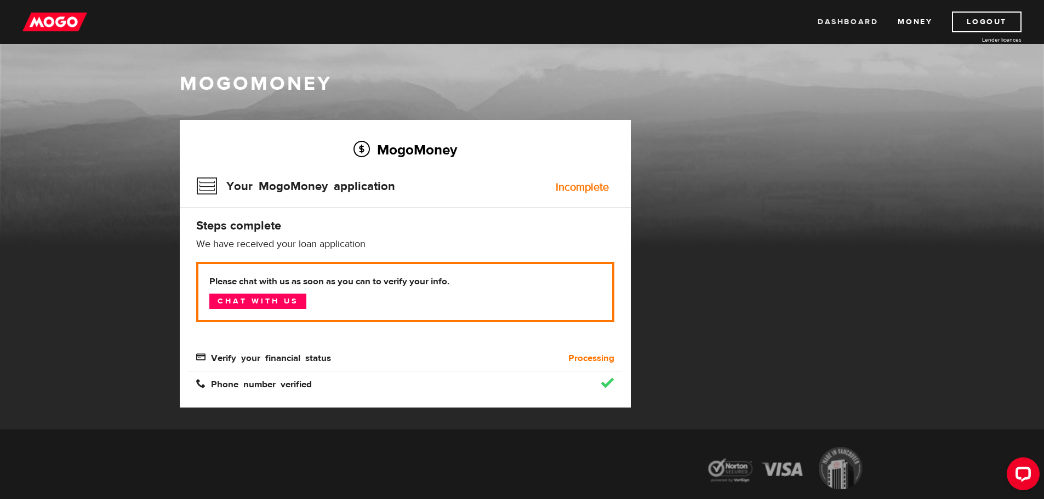
click at [841, 23] on link "Dashboard" at bounding box center [848, 22] width 60 height 21
click at [991, 15] on link "Logout" at bounding box center [987, 22] width 70 height 21
click at [246, 362] on span "Verify your financial status" at bounding box center [263, 356] width 135 height 9
click at [587, 191] on div "Incomplete" at bounding box center [582, 187] width 53 height 11
click at [404, 286] on b "Please chat with us as soon as you can to verify your info." at bounding box center [405, 281] width 392 height 13
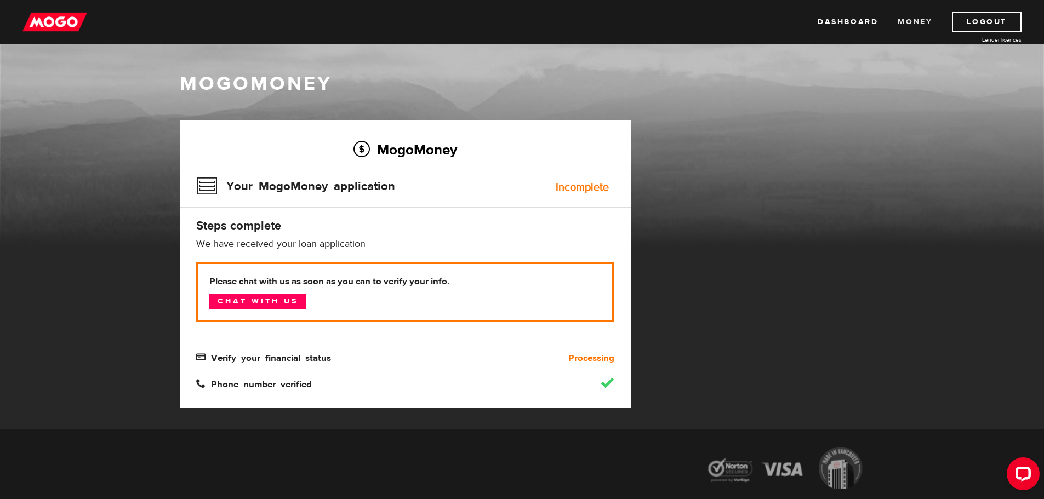
click at [916, 25] on link "Money" at bounding box center [915, 22] width 35 height 21
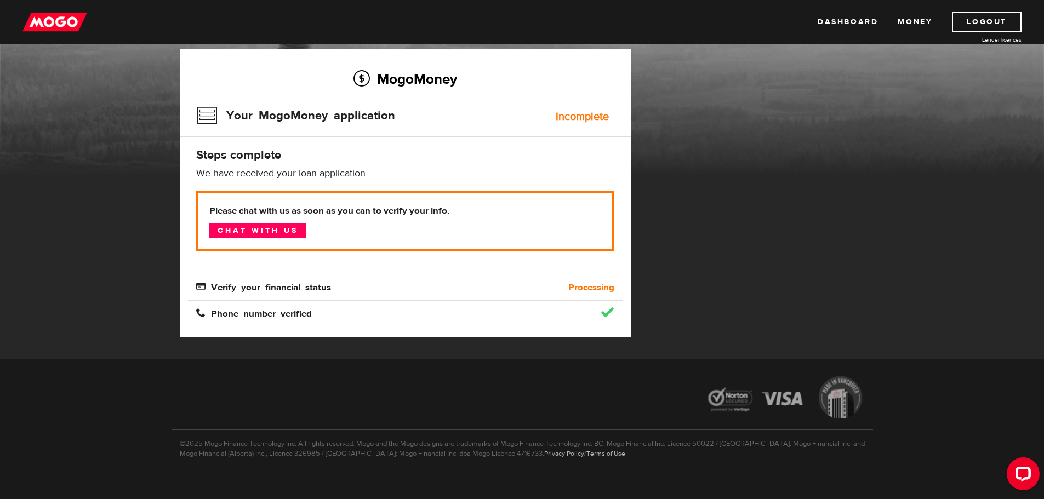
scroll to position [72, 0]
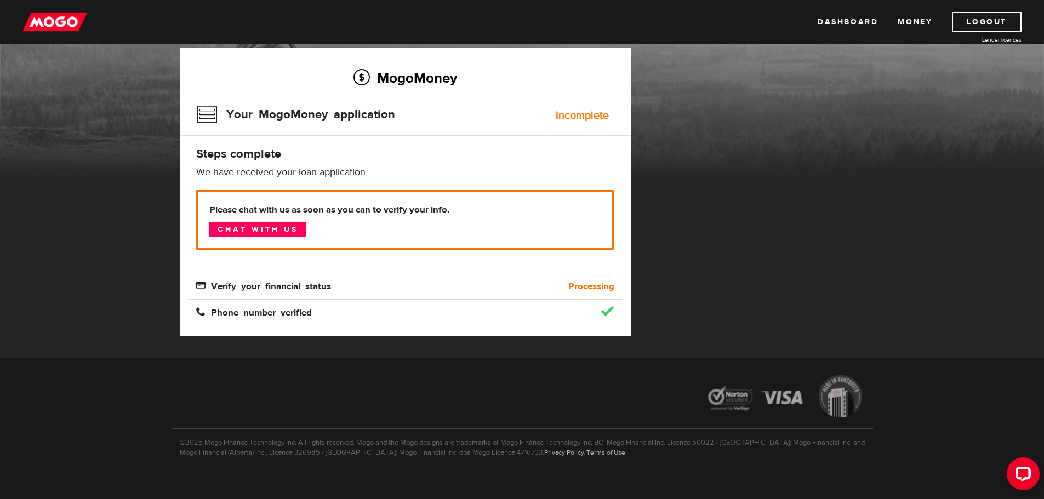
click at [1044, 210] on html "Dashboard Money Logout Lender licences Dashboard Money Logout Lender licences M…" at bounding box center [522, 177] width 1044 height 499
click at [808, 219] on div "MogoMoney Your MogoMoney application Expired Your MogoMoney credit decision has…" at bounding box center [522, 203] width 701 height 310
click at [1001, 23] on link "Logout" at bounding box center [987, 22] width 70 height 21
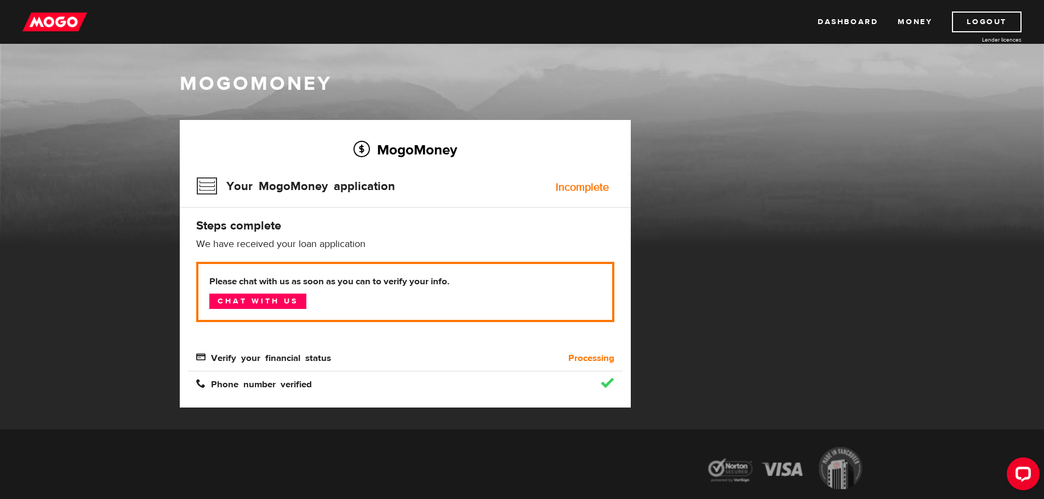
click at [207, 187] on h3 "Your MogoMoney application" at bounding box center [295, 186] width 199 height 28
click at [847, 21] on link "Dashboard" at bounding box center [848, 22] width 60 height 21
click at [270, 300] on link "Chat with us" at bounding box center [257, 301] width 97 height 15
click at [965, 213] on div "MogoMoney" at bounding box center [522, 158] width 1044 height 175
click at [1029, 475] on div "Open LiveChat chat widget" at bounding box center [1023, 473] width 19 height 19
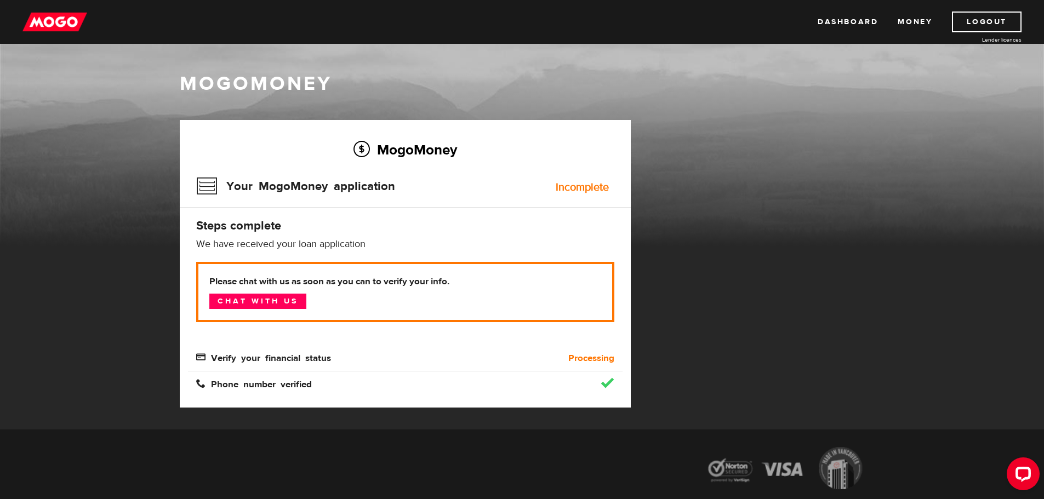
click at [860, 228] on div "MogoMoney Your MogoMoney application Expired Your MogoMoney credit decision has…" at bounding box center [522, 275] width 701 height 310
click at [989, 27] on link "Logout" at bounding box center [987, 22] width 70 height 21
